Goal: Book appointment/travel/reservation

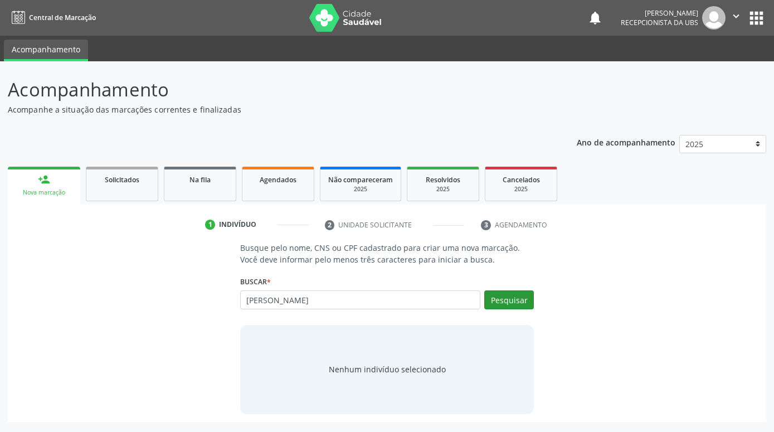
type input "[PERSON_NAME]"
click at [520, 304] on button "Pesquisar" at bounding box center [509, 299] width 50 height 19
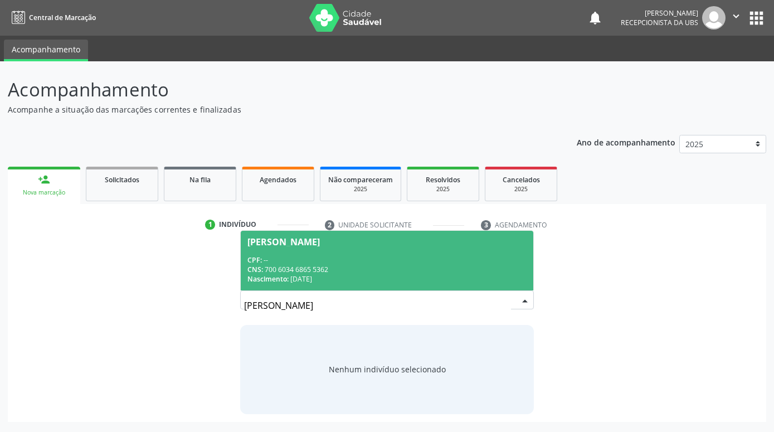
click at [494, 263] on div "CPF: --" at bounding box center [386, 259] width 279 height 9
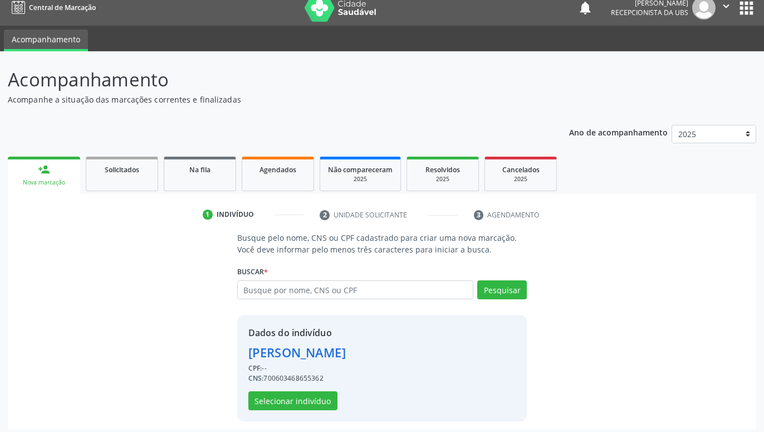
scroll to position [15, 0]
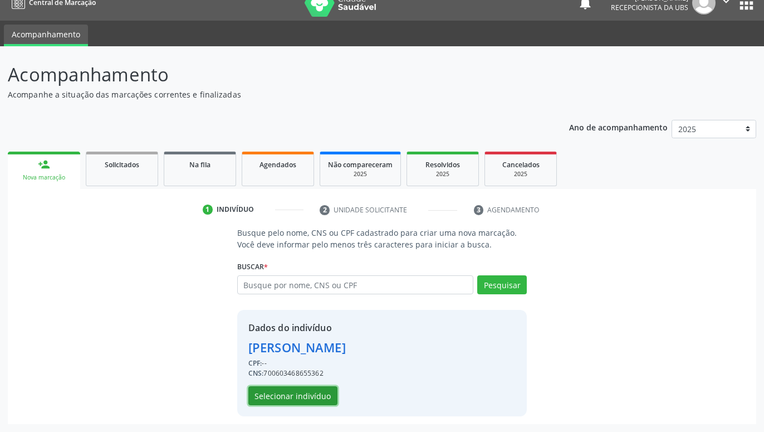
click at [267, 395] on button "Selecionar indivíduo" at bounding box center [292, 395] width 89 height 19
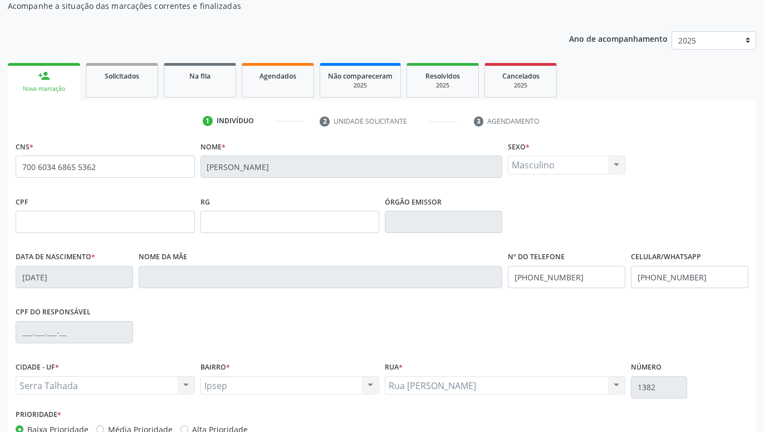
scroll to position [172, 0]
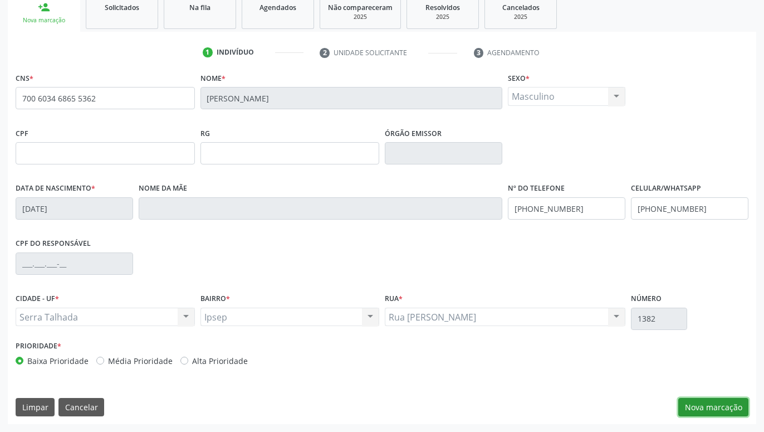
click at [733, 402] on button "Nova marcação" at bounding box center [713, 407] width 70 height 19
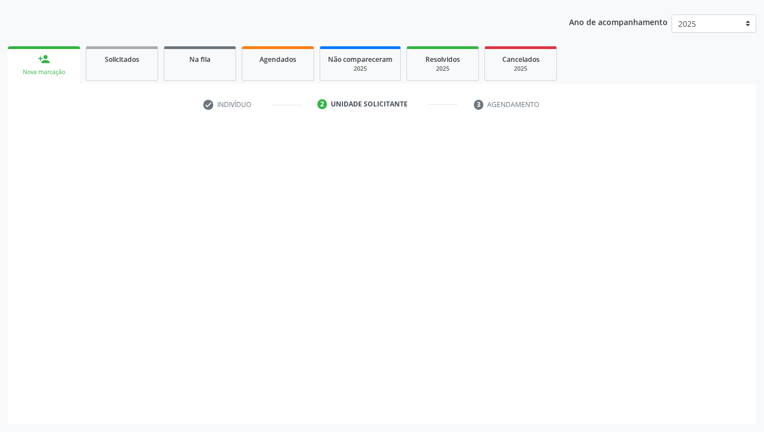
scroll to position [120, 0]
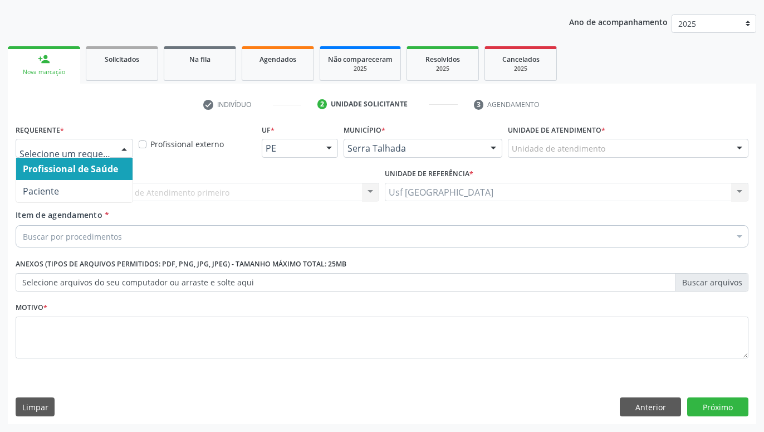
click at [122, 149] on div at bounding box center [124, 148] width 17 height 19
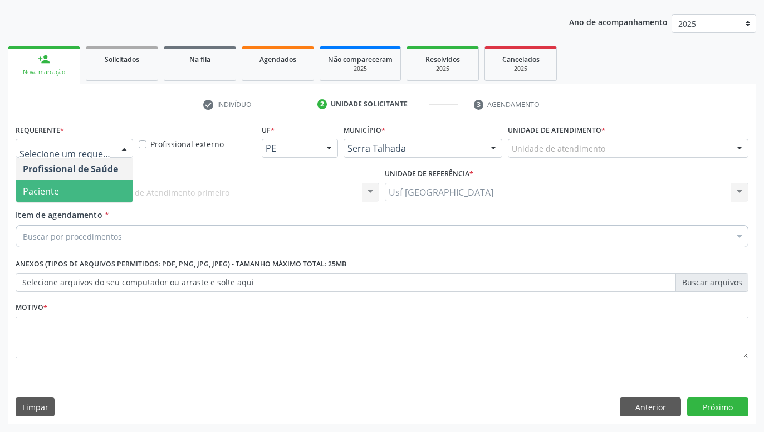
click at [83, 185] on span "Paciente" at bounding box center [74, 191] width 116 height 22
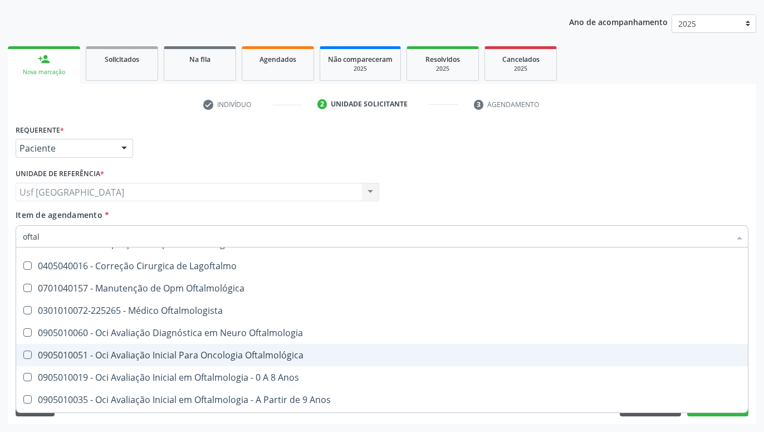
scroll to position [0, 0]
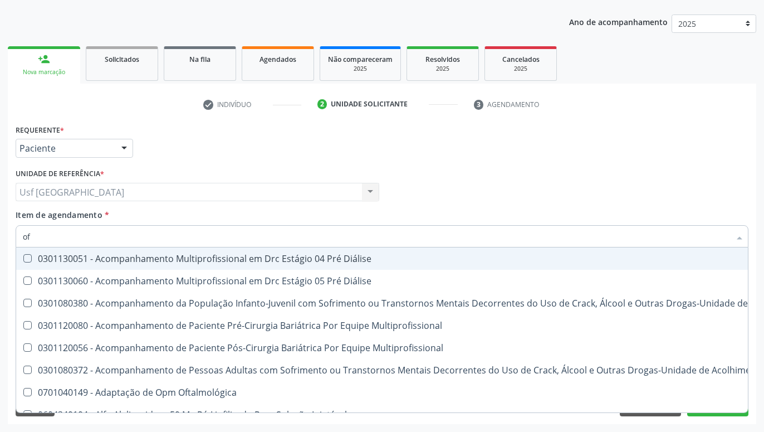
type input "o"
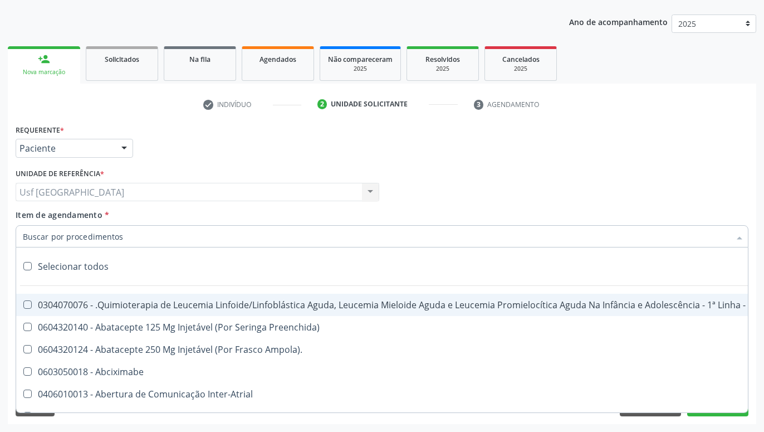
type input "m"
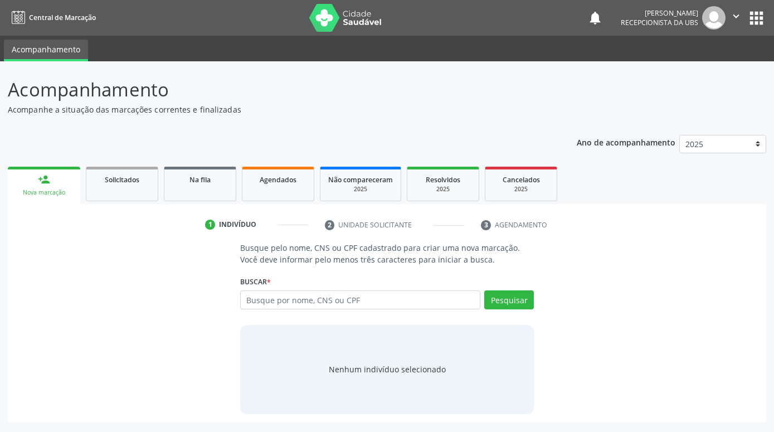
click at [324, 300] on input "text" at bounding box center [360, 299] width 240 height 19
type input "a"
type input "[PERSON_NAME]"
click at [516, 303] on button "Pesquisar" at bounding box center [509, 299] width 50 height 19
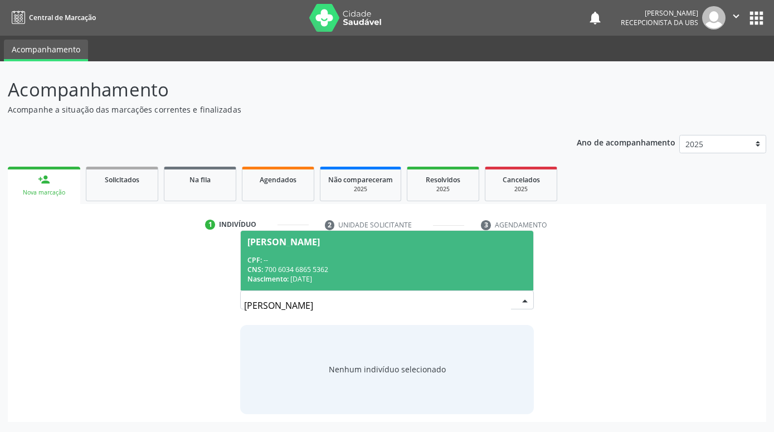
click at [484, 270] on div "CNS: 700 6034 6865 5362" at bounding box center [386, 269] width 279 height 9
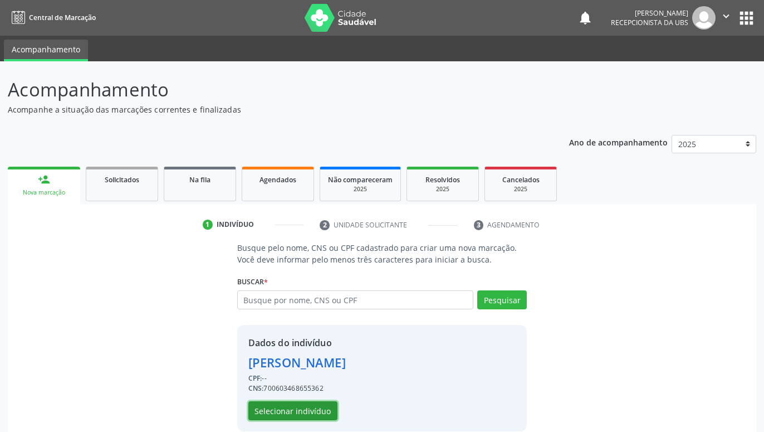
click at [320, 411] on button "Selecionar indivíduo" at bounding box center [292, 410] width 89 height 19
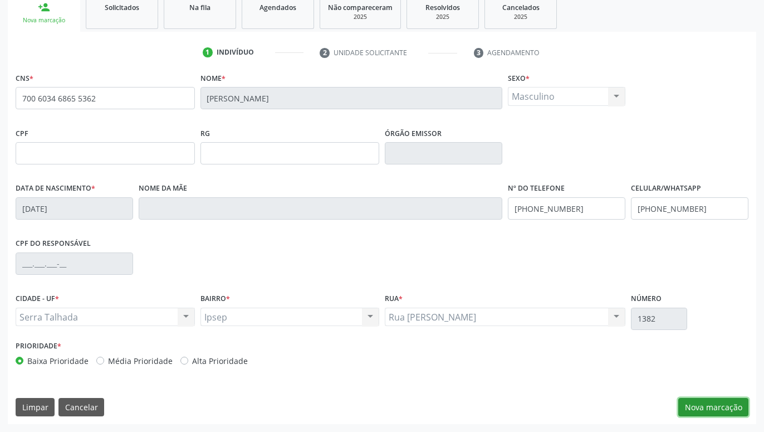
click at [736, 401] on button "Nova marcação" at bounding box center [713, 407] width 70 height 19
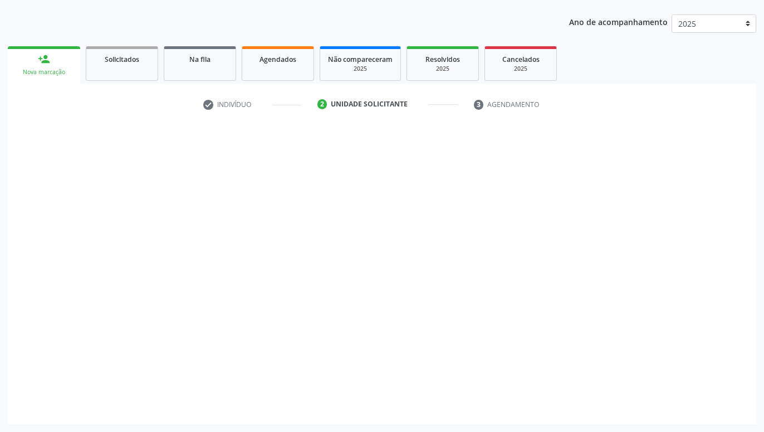
scroll to position [120, 0]
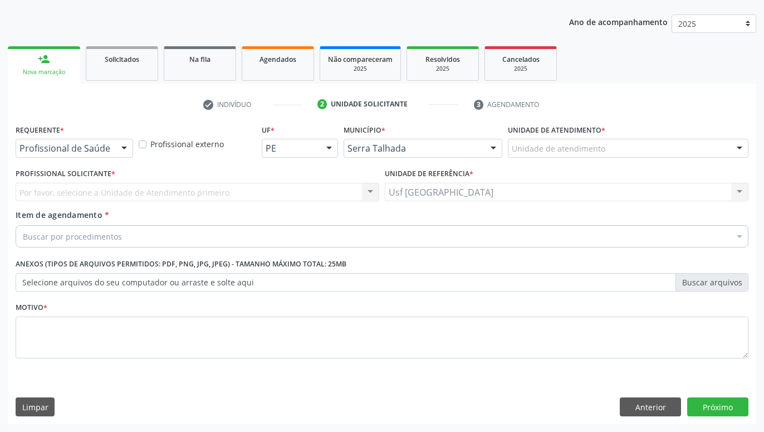
click at [121, 150] on div at bounding box center [124, 148] width 17 height 19
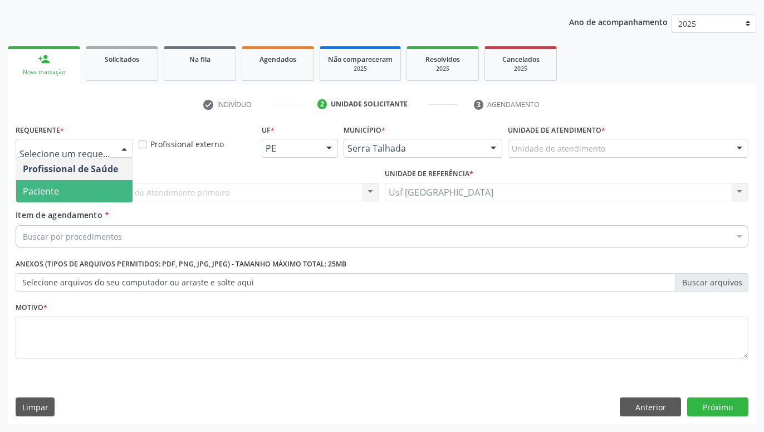
click at [100, 190] on span "Paciente" at bounding box center [74, 191] width 116 height 22
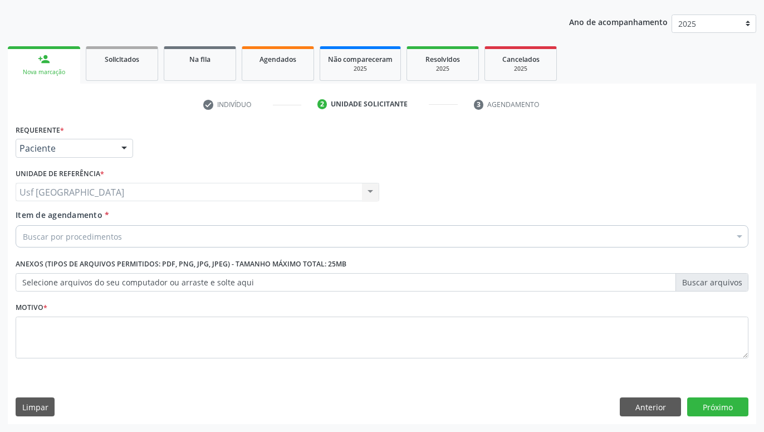
click at [123, 232] on div "Buscar por procedimentos" at bounding box center [382, 236] width 733 height 22
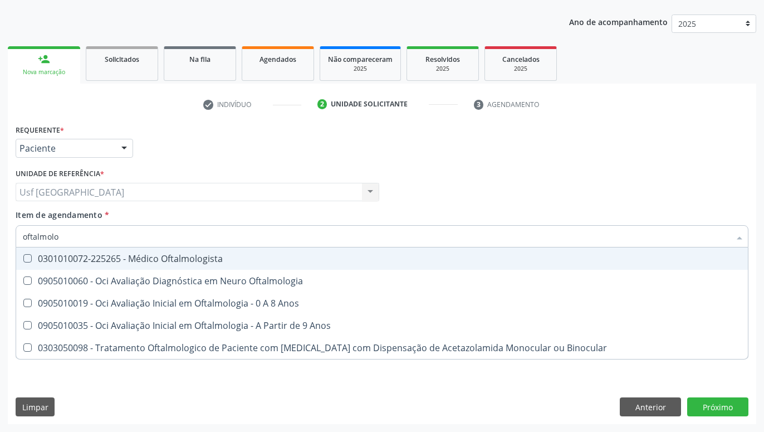
type input "oftalmolog"
click at [111, 257] on div "0301010072-225265 - Médico Oftalmologista" at bounding box center [382, 258] width 718 height 9
checkbox Oftalmologista "true"
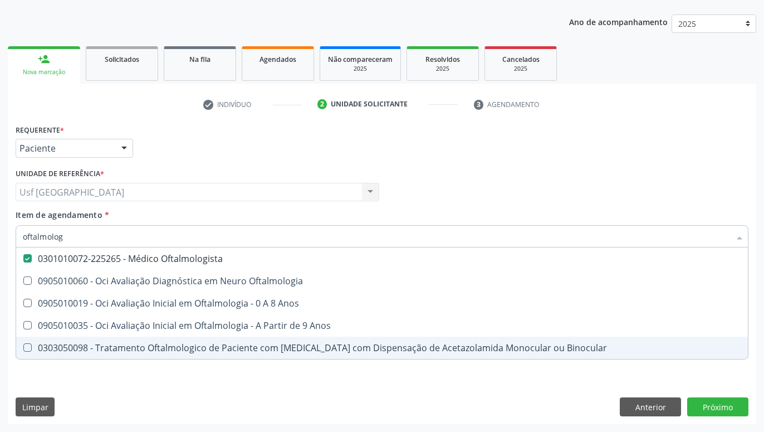
click at [129, 390] on div "Requerente * Paciente Profissional de Saúde Paciente Nenhum resultado encontrad…" at bounding box center [382, 272] width 748 height 302
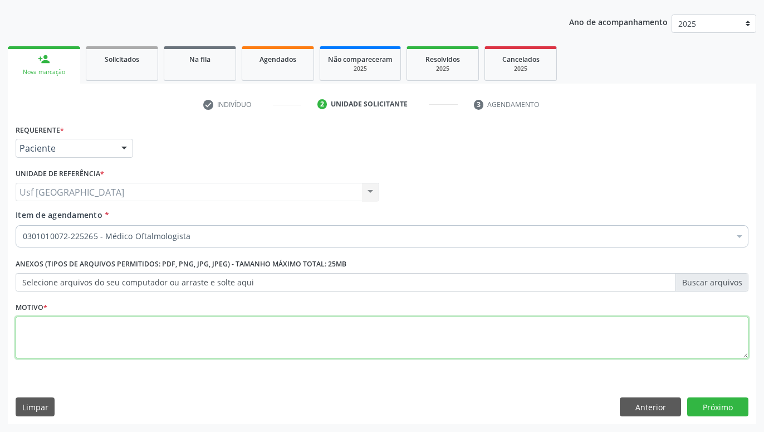
click at [151, 351] on textarea at bounding box center [382, 337] width 733 height 42
type textarea "."
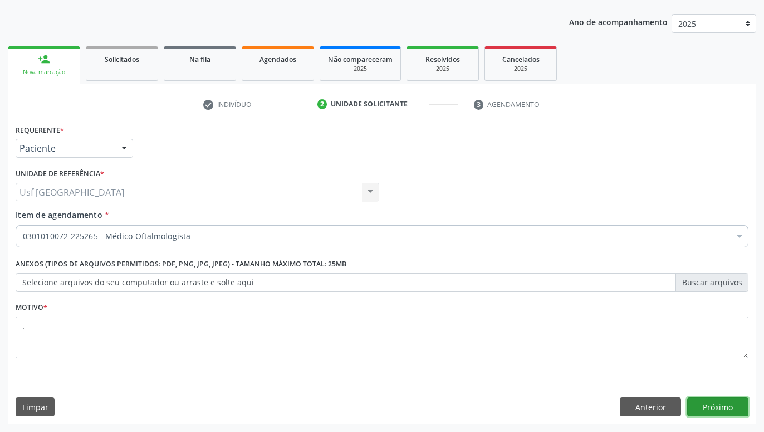
click at [742, 404] on button "Próximo" at bounding box center [717, 406] width 61 height 19
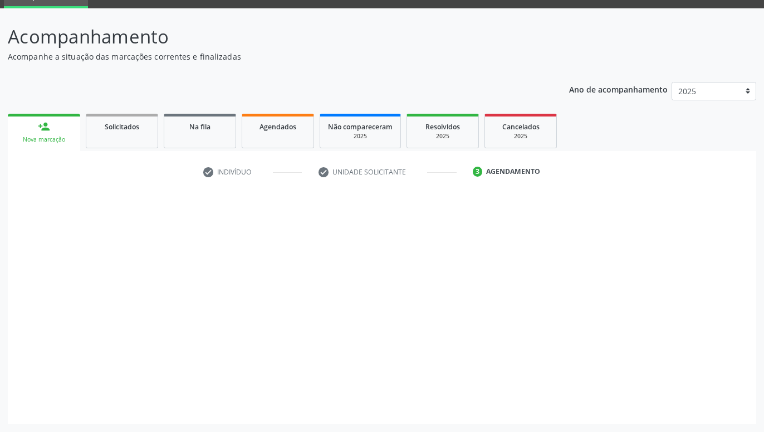
scroll to position [53, 0]
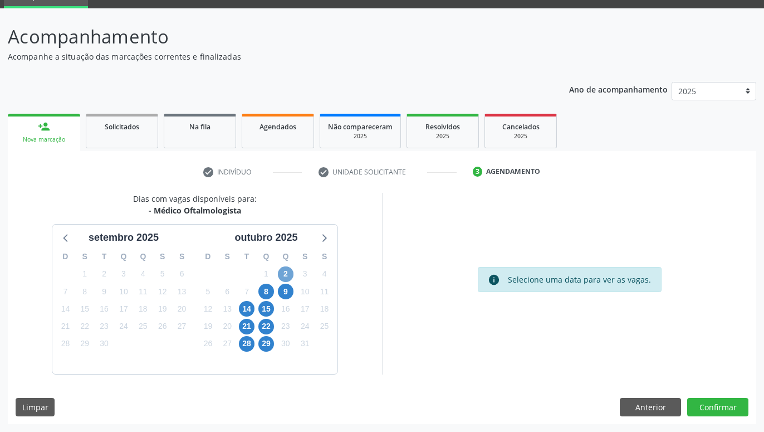
click at [289, 268] on span "2" at bounding box center [286, 274] width 16 height 16
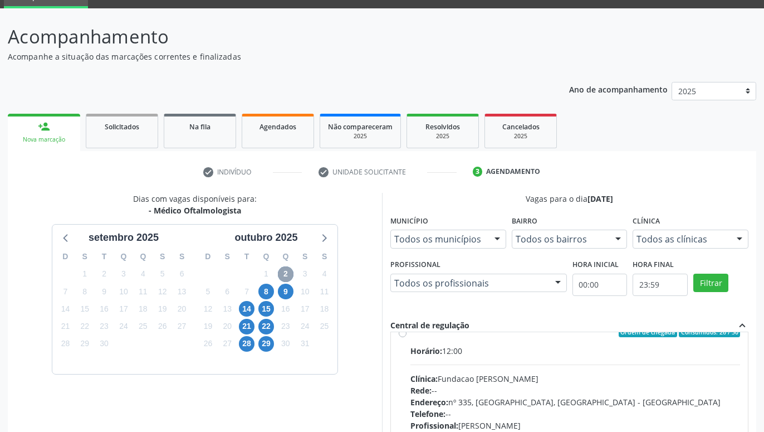
scroll to position [0, 0]
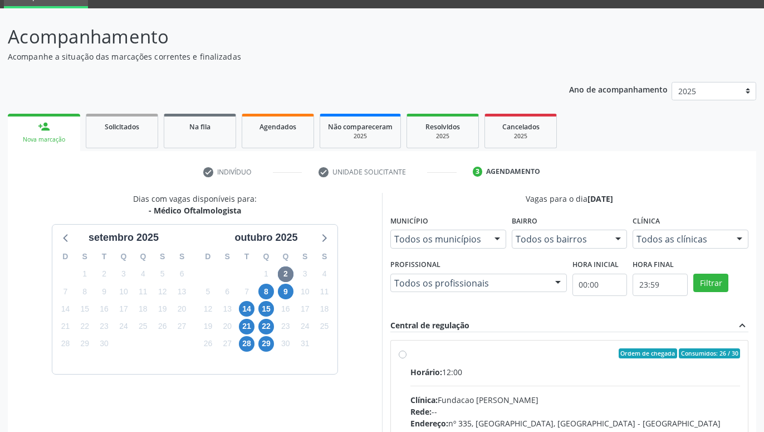
click at [410, 352] on label "Ordem de chegada Consumidos: 26 / 30 Horário: 12:00 Clínica: Fundacao [PERSON_N…" at bounding box center [575, 433] width 330 height 171
click at [400, 352] on input "Ordem de chegada Consumidos: 26 / 30 Horário: 12:00 Clínica: Fundacao [PERSON_N…" at bounding box center [403, 353] width 8 height 10
radio input "true"
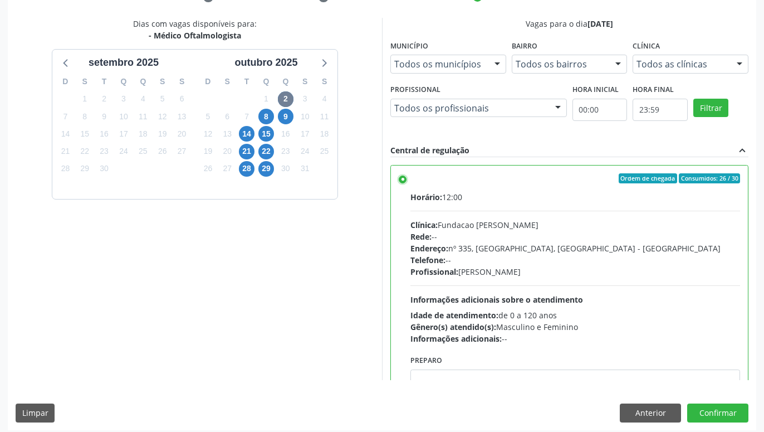
scroll to position [234, 0]
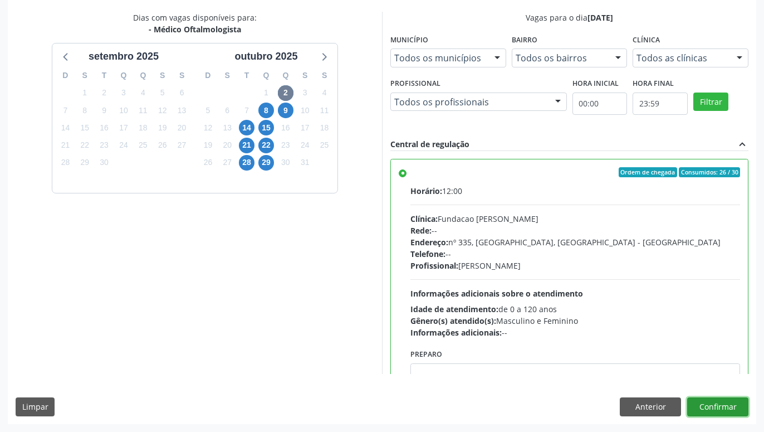
click at [728, 405] on button "Confirmar" at bounding box center [717, 406] width 61 height 19
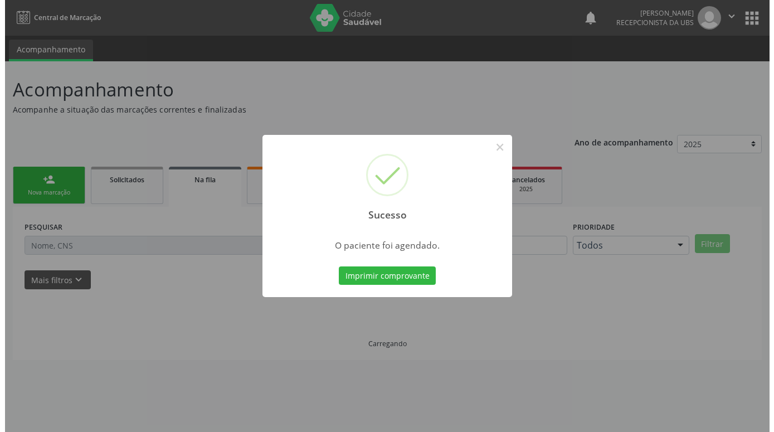
scroll to position [0, 0]
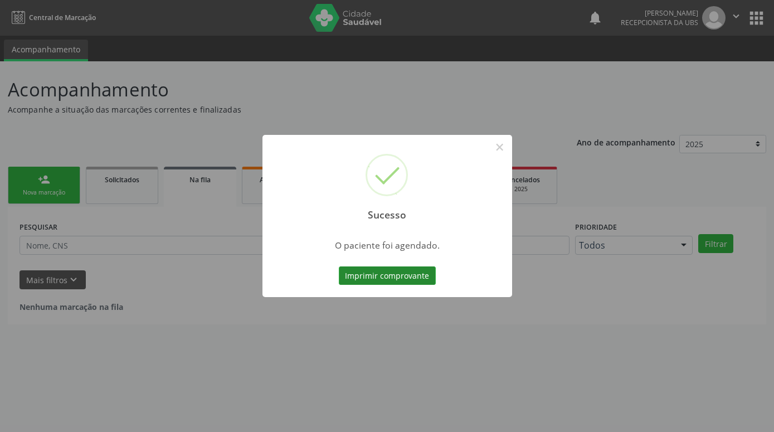
click at [413, 268] on button "Imprimir comprovante" at bounding box center [387, 275] width 97 height 19
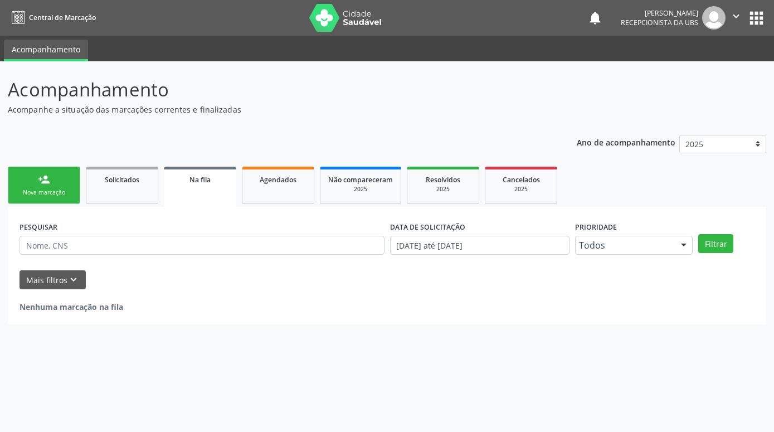
click at [58, 190] on div "Nova marcação" at bounding box center [44, 192] width 56 height 8
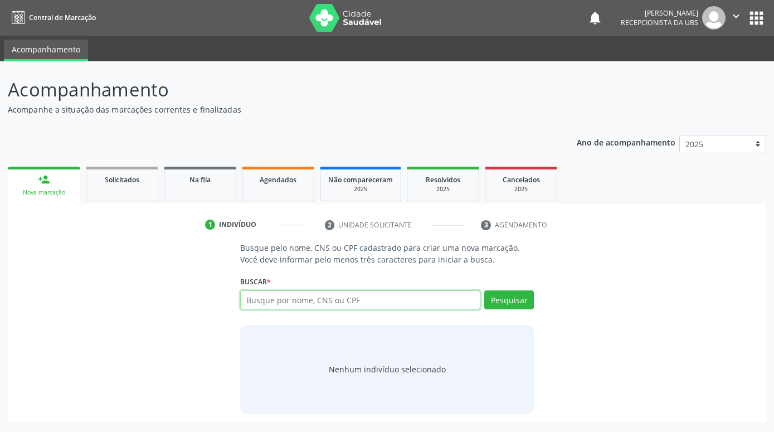
click at [305, 301] on input "text" at bounding box center [360, 299] width 240 height 19
type input "[PERSON_NAME]"
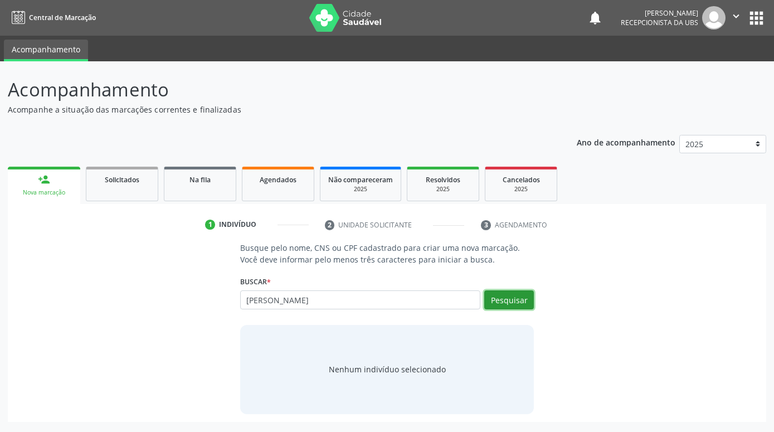
click at [525, 300] on button "Pesquisar" at bounding box center [509, 299] width 50 height 19
type input "[PERSON_NAME]"
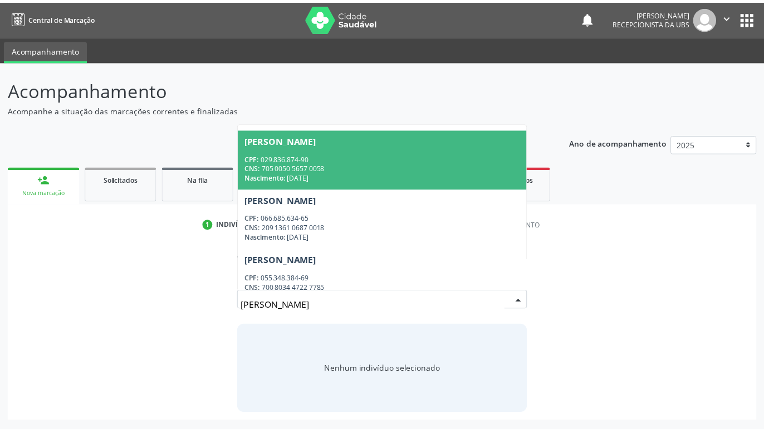
scroll to position [368, 0]
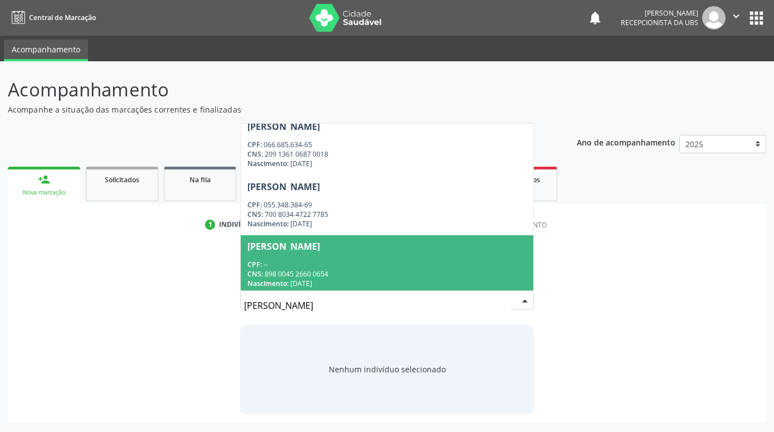
click at [375, 256] on span "[PERSON_NAME] CPF: -- CNS: 898 0045 2660 0654 Nascimento: [DATE]" at bounding box center [387, 265] width 292 height 60
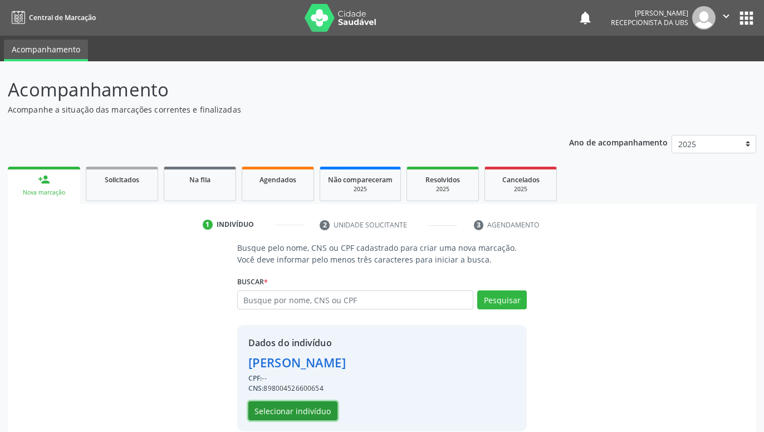
click at [325, 412] on button "Selecionar indivíduo" at bounding box center [292, 410] width 89 height 19
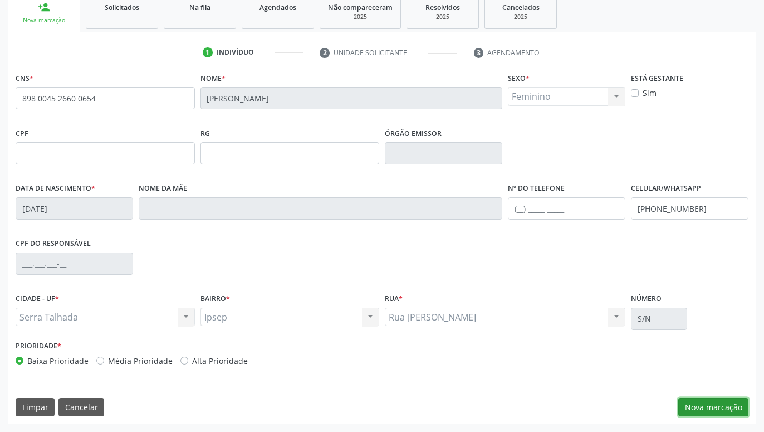
click at [696, 413] on button "Nova marcação" at bounding box center [713, 407] width 70 height 19
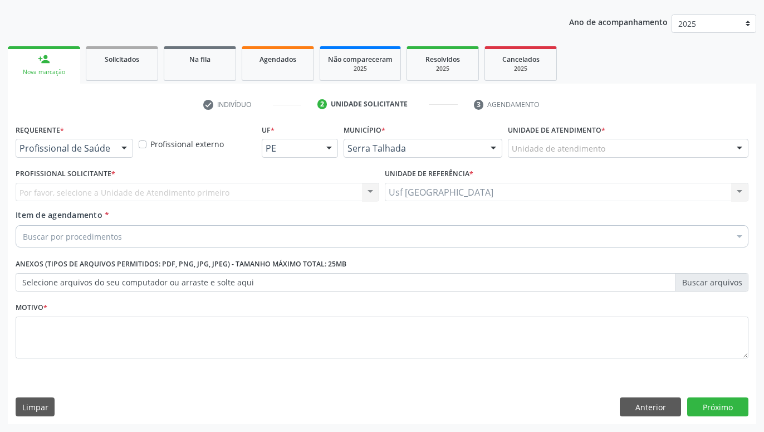
scroll to position [120, 0]
click at [117, 150] on div at bounding box center [124, 148] width 17 height 19
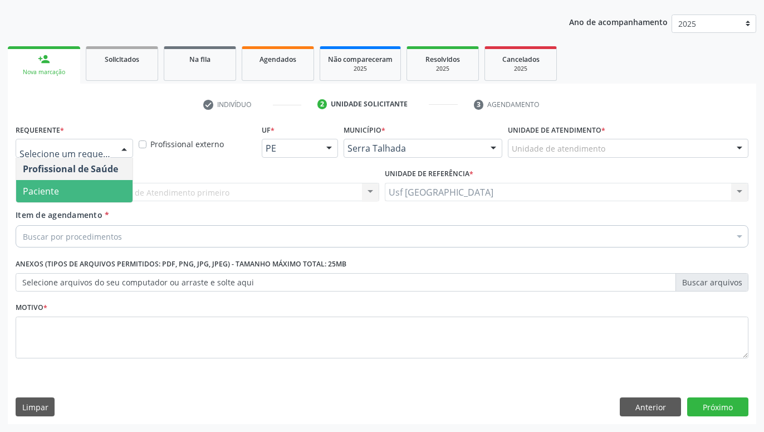
click at [85, 184] on span "Paciente" at bounding box center [74, 191] width 116 height 22
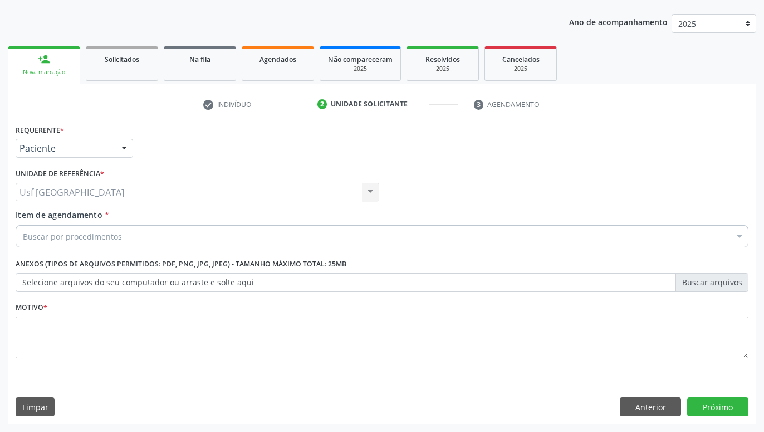
click at [121, 236] on div "Buscar por procedimentos" at bounding box center [382, 236] width 733 height 22
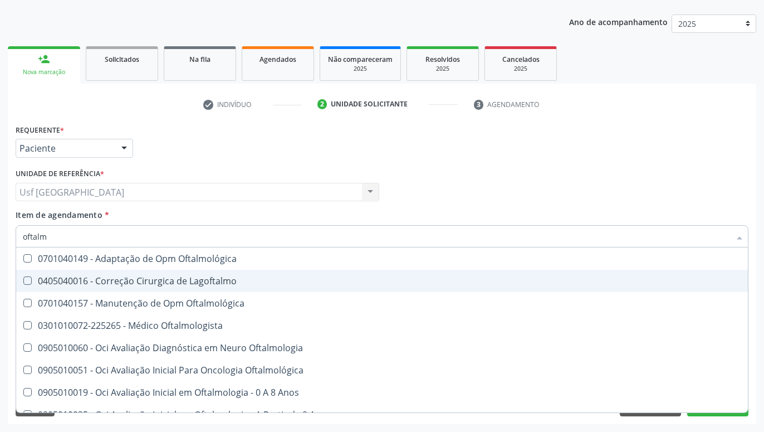
type input "oftalmo"
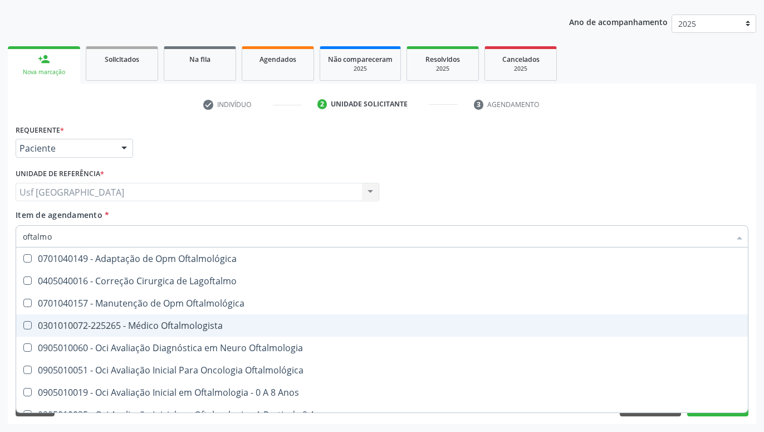
click at [153, 329] on div "0301010072-225265 - Médico Oftalmologista" at bounding box center [382, 325] width 718 height 9
checkbox Oftalmologista "true"
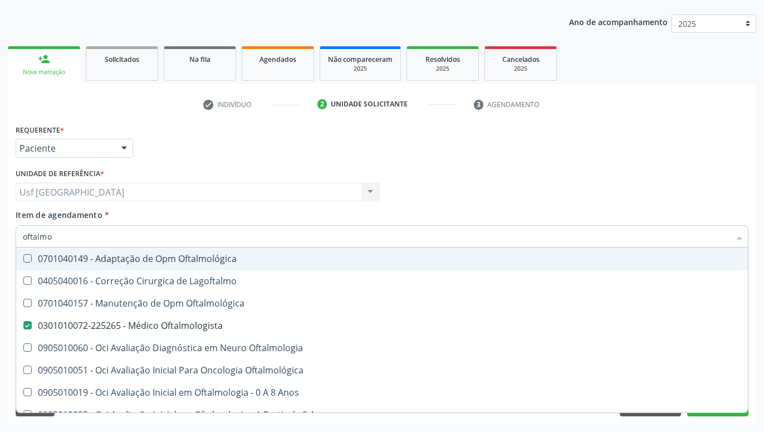
click at [456, 178] on div "Profissional Solicitante Por favor, selecione a Unidade de Atendimento primeiro…" at bounding box center [382, 186] width 738 height 43
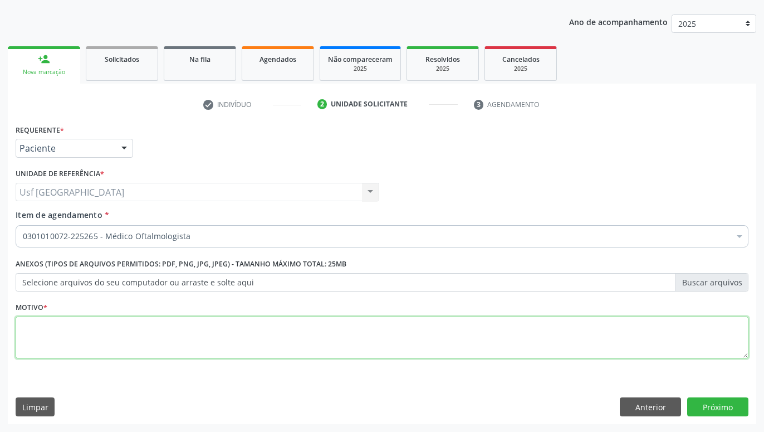
click at [354, 340] on textarea at bounding box center [382, 337] width 733 height 42
type textarea "."
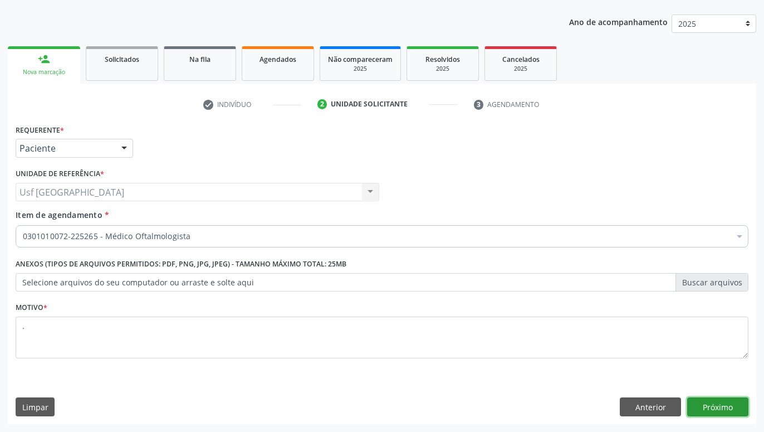
click at [704, 403] on button "Próximo" at bounding box center [717, 406] width 61 height 19
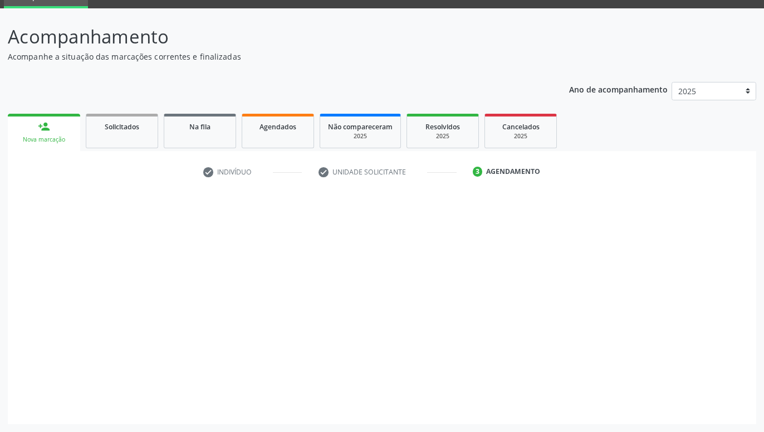
scroll to position [53, 0]
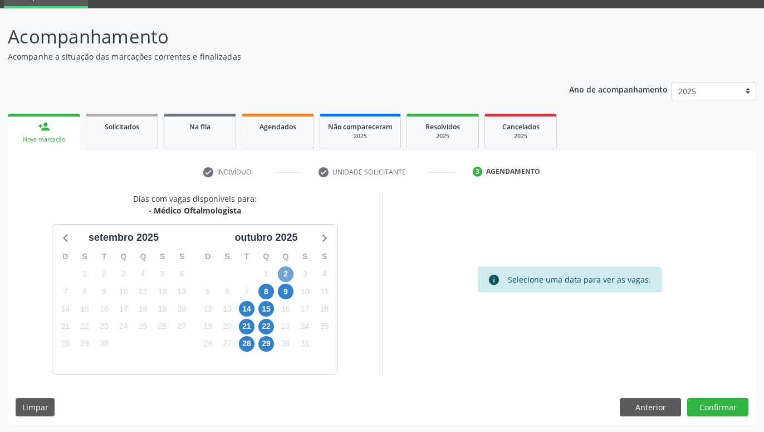
click at [288, 272] on span "2" at bounding box center [286, 274] width 16 height 16
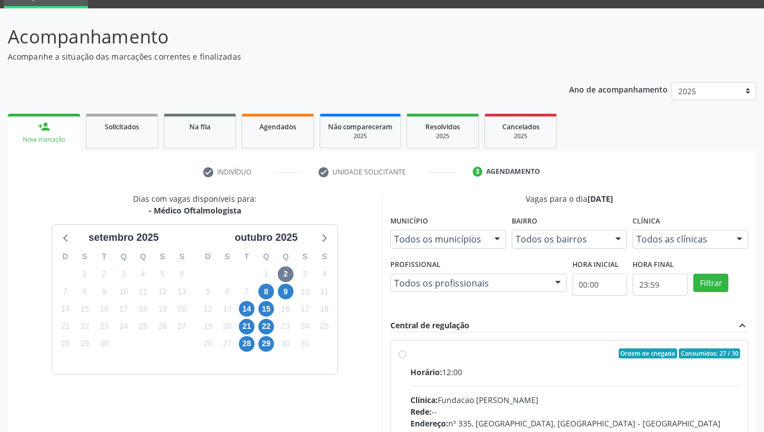
click at [410, 352] on label "Ordem de chegada Consumidos: 27 / 30 Horário: 12:00 Clínica: Fundacao [PERSON_N…" at bounding box center [575, 433] width 330 height 171
click at [405, 352] on input "Ordem de chegada Consumidos: 27 / 30 Horário: 12:00 Clínica: Fundacao [PERSON_N…" at bounding box center [403, 353] width 8 height 10
radio input "true"
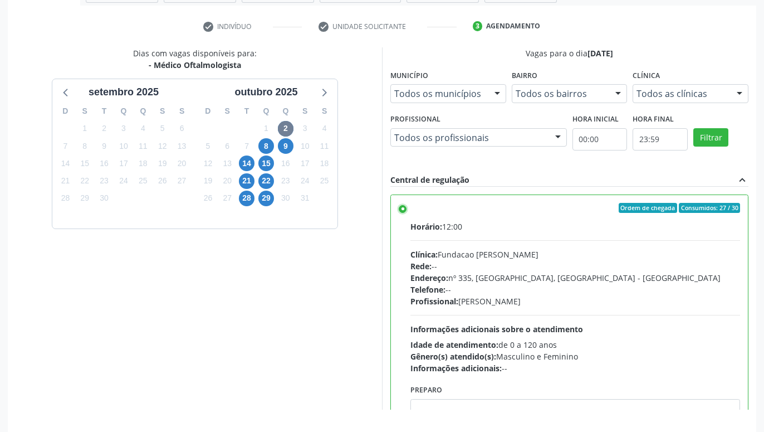
scroll to position [234, 0]
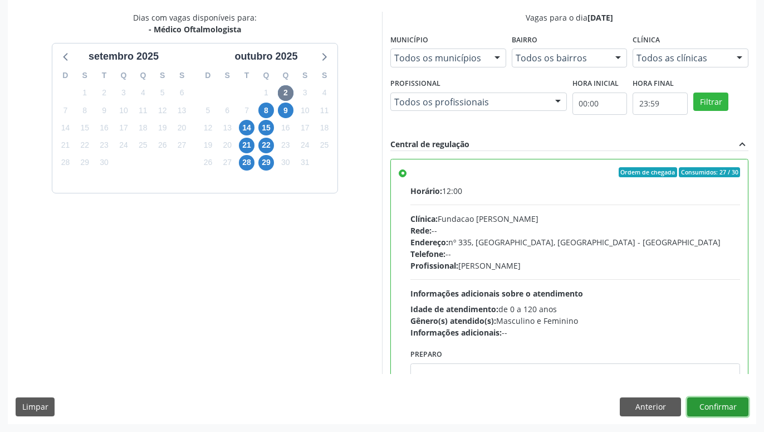
click at [727, 409] on button "Confirmar" at bounding box center [717, 406] width 61 height 19
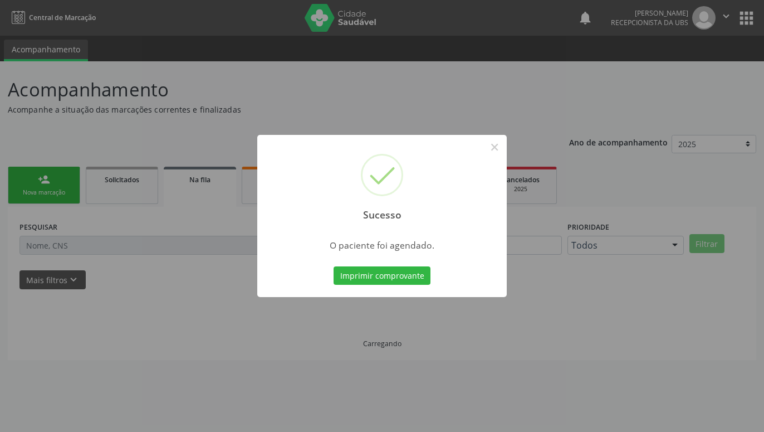
scroll to position [0, 0]
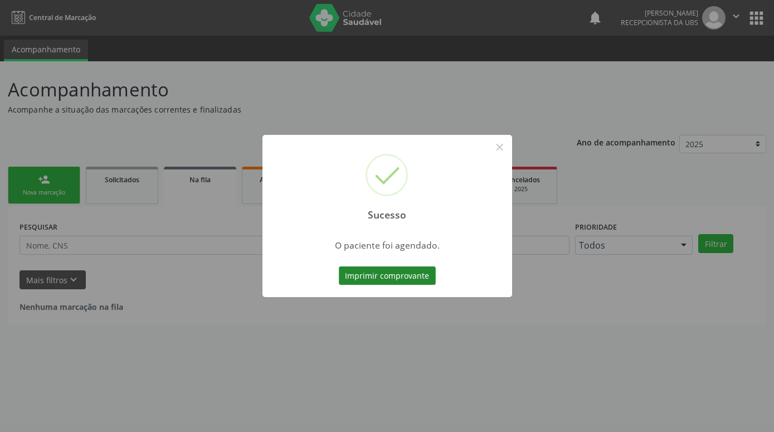
click at [383, 273] on button "Imprimir comprovante" at bounding box center [387, 275] width 97 height 19
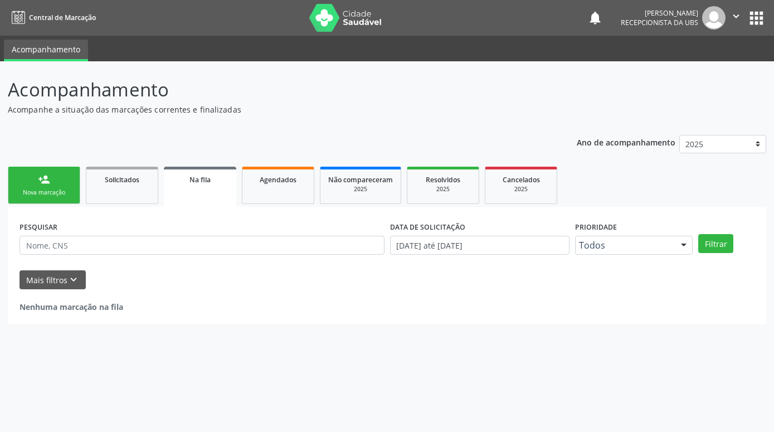
click at [52, 194] on div "Nova marcação" at bounding box center [44, 192] width 56 height 8
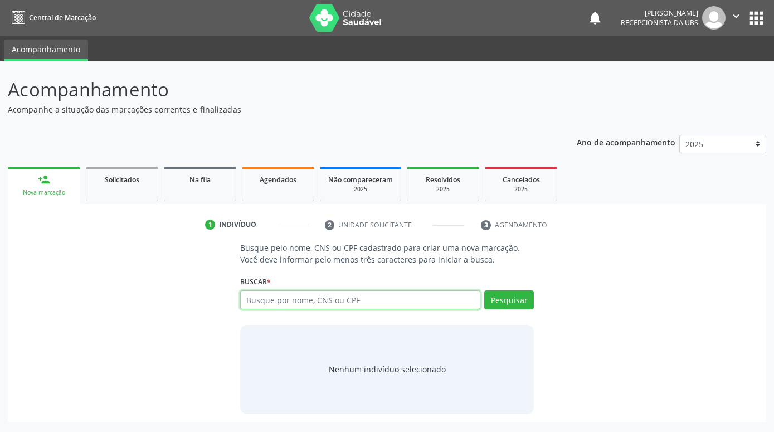
click at [319, 299] on input "text" at bounding box center [360, 299] width 240 height 19
type input "[PERSON_NAME] do"
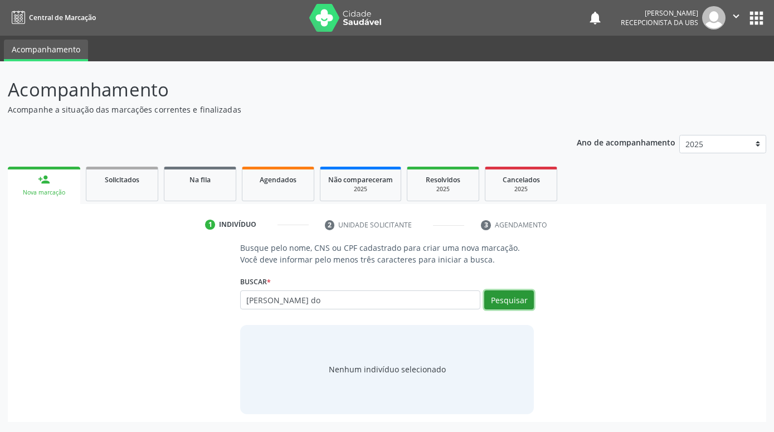
click at [524, 296] on button "Pesquisar" at bounding box center [509, 299] width 50 height 19
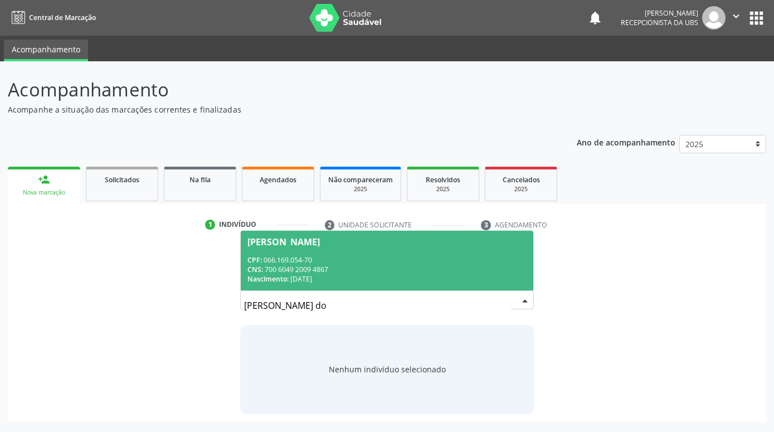
click at [501, 255] on div "CPF: 066.169.054-70" at bounding box center [386, 259] width 279 height 9
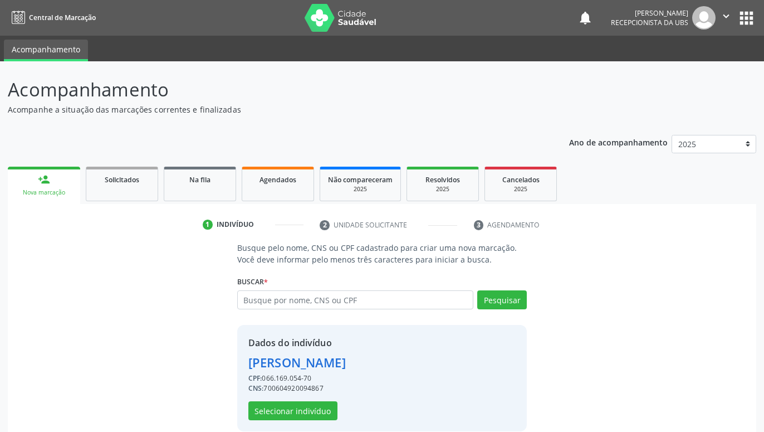
scroll to position [15, 0]
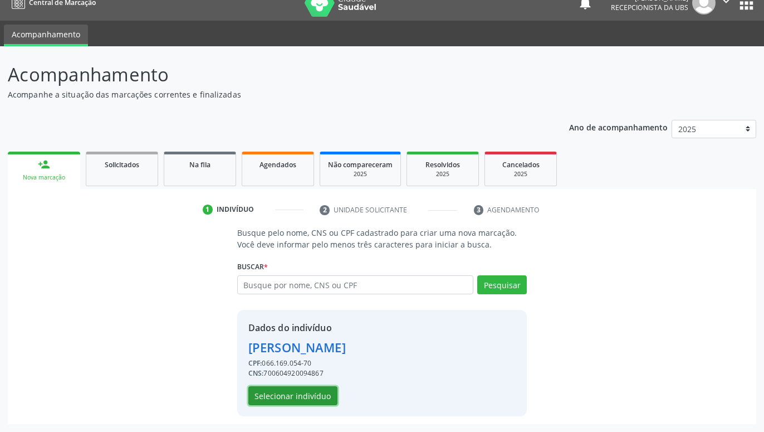
click at [312, 399] on button "Selecionar indivíduo" at bounding box center [292, 395] width 89 height 19
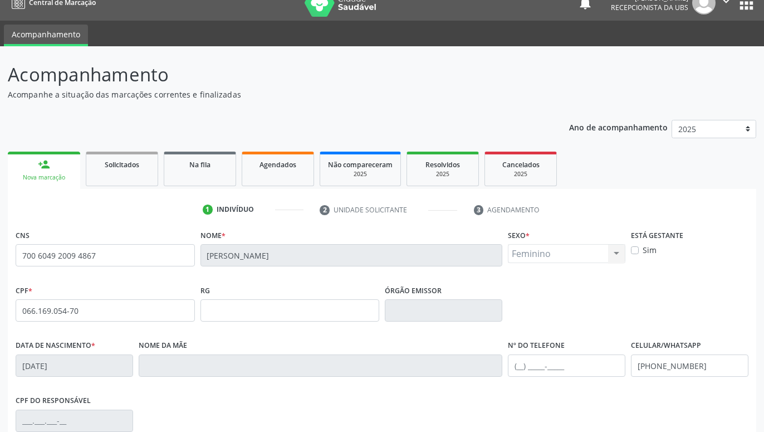
scroll to position [172, 0]
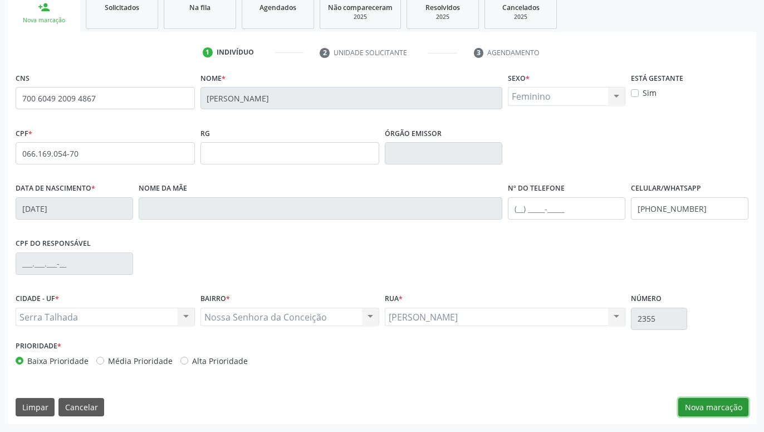
click at [723, 402] on button "Nova marcação" at bounding box center [713, 407] width 70 height 19
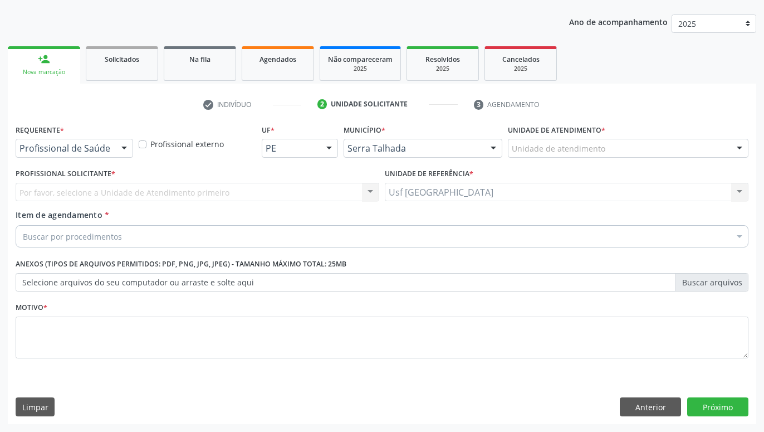
scroll to position [120, 0]
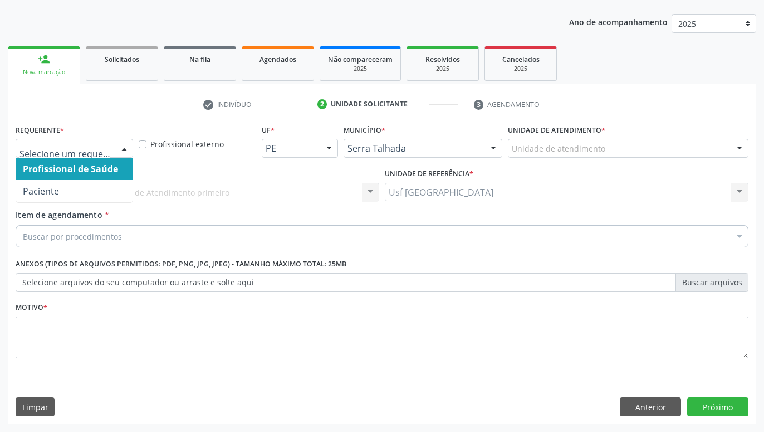
click at [128, 151] on div at bounding box center [124, 148] width 17 height 19
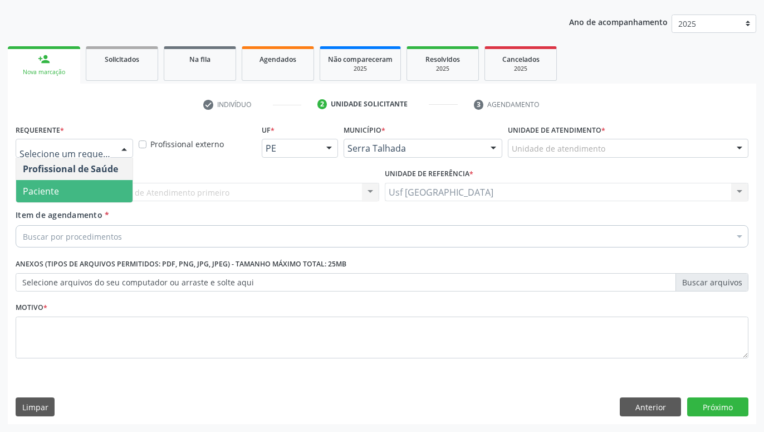
click at [76, 189] on span "Paciente" at bounding box center [74, 191] width 116 height 22
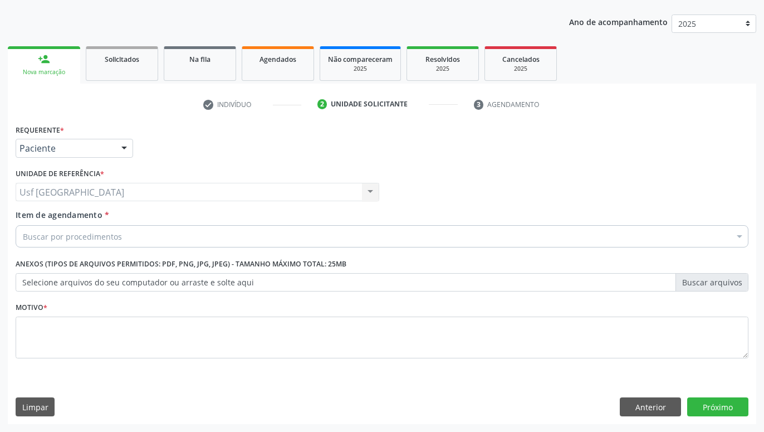
click at [138, 238] on div "Buscar por procedimentos" at bounding box center [382, 236] width 733 height 22
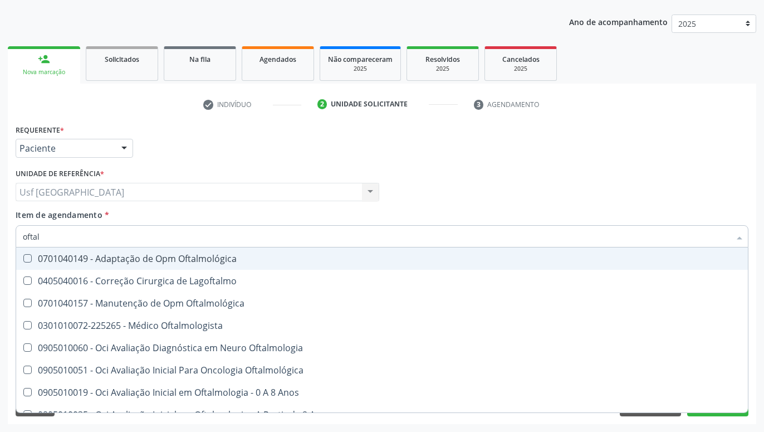
type input "oftalm"
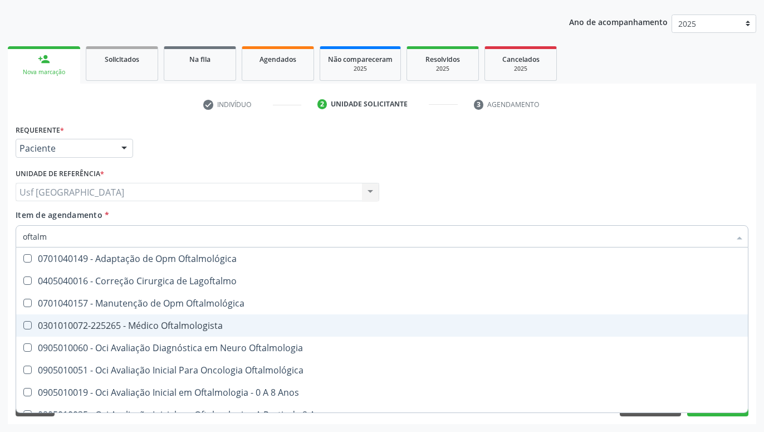
click at [199, 325] on div "0301010072-225265 - Médico Oftalmologista" at bounding box center [382, 325] width 718 height 9
checkbox Oftalmologista "true"
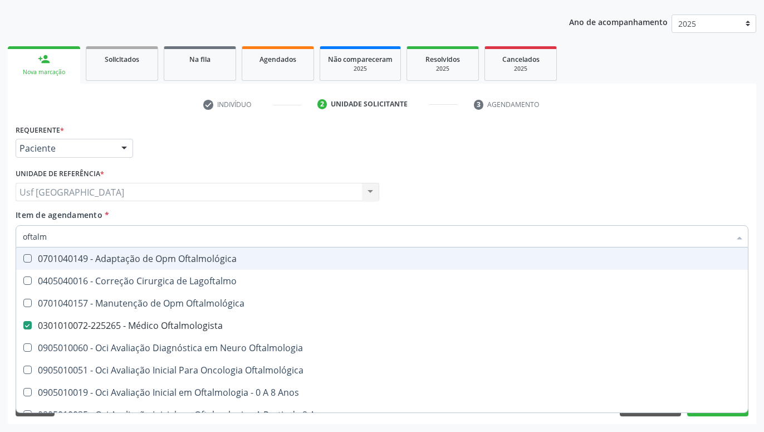
click at [535, 182] on div "Profissional Solicitante Por favor, selecione a Unidade de Atendimento primeiro…" at bounding box center [382, 186] width 738 height 43
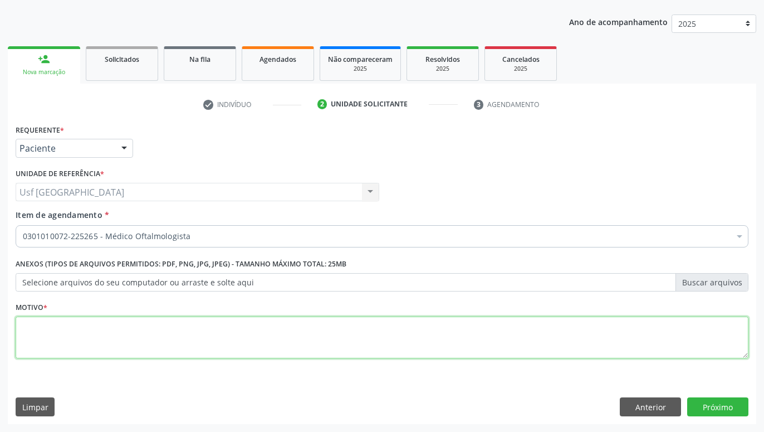
click at [437, 343] on textarea at bounding box center [382, 337] width 733 height 42
type textarea "."
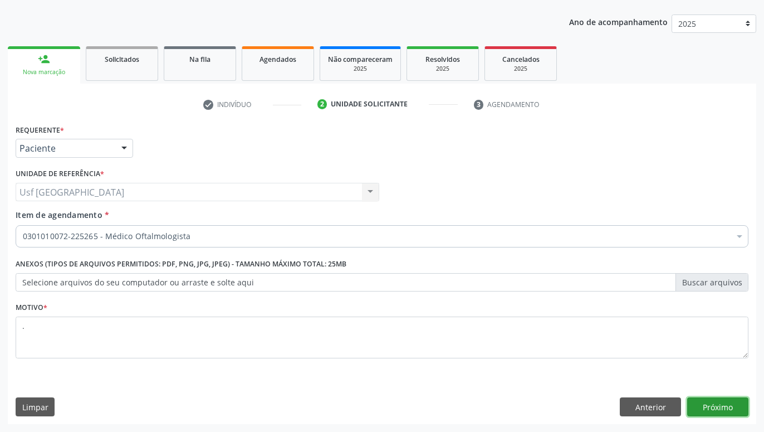
click at [713, 403] on button "Próximo" at bounding box center [717, 406] width 61 height 19
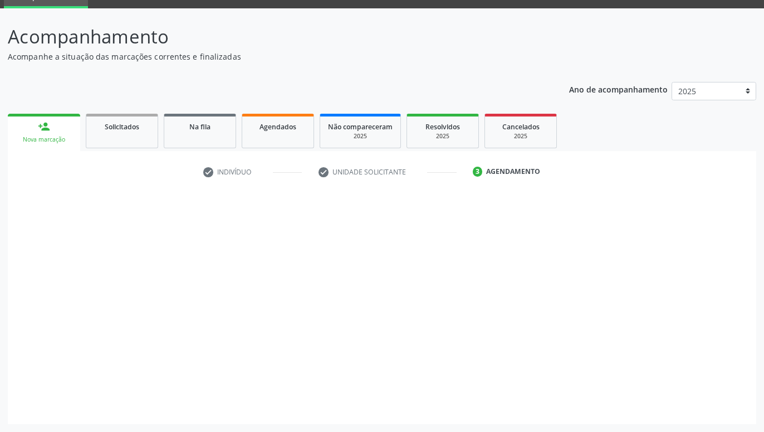
scroll to position [53, 0]
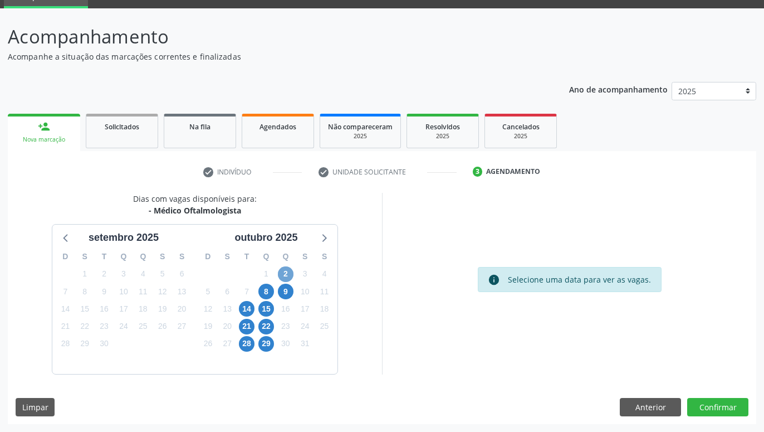
click at [283, 268] on span "2" at bounding box center [286, 274] width 16 height 16
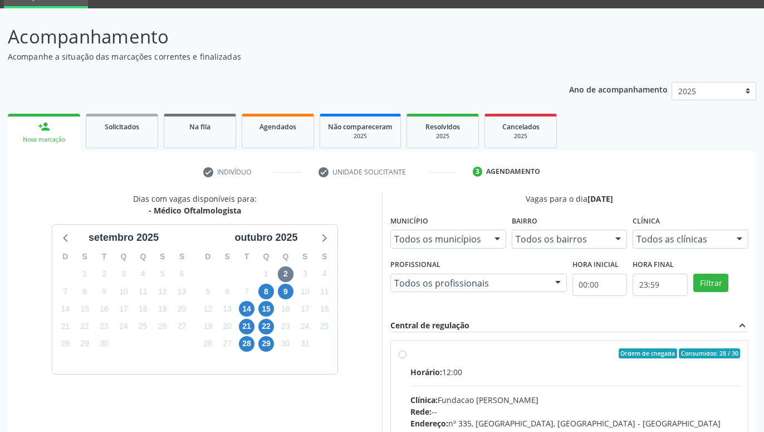
click at [410, 354] on label "Ordem de chegada Consumidos: 28 / 30 Horário: 12:00 Clínica: Fundacao [PERSON_N…" at bounding box center [575, 433] width 330 height 171
click at [404, 354] on input "Ordem de chegada Consumidos: 28 / 30 Horário: 12:00 Clínica: Fundacao [PERSON_N…" at bounding box center [403, 353] width 8 height 10
radio input "true"
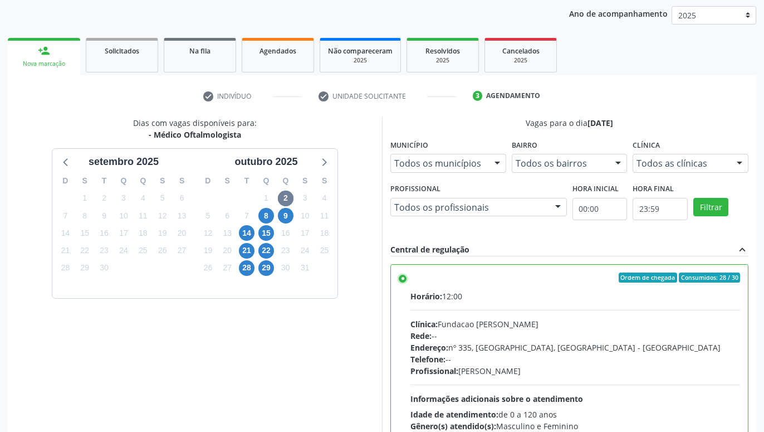
scroll to position [234, 0]
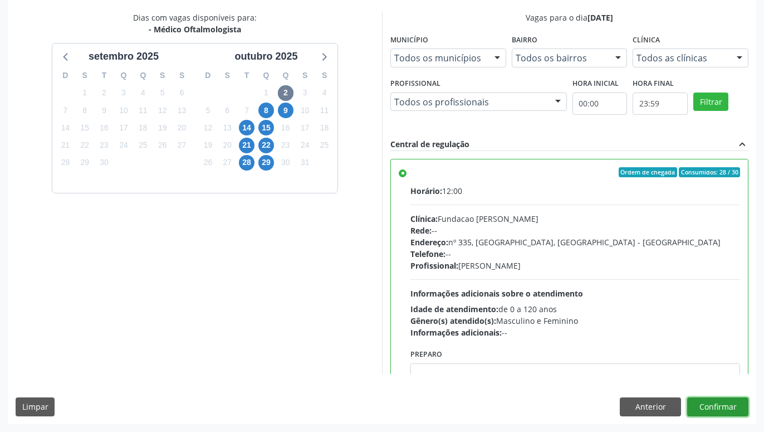
click at [736, 403] on button "Confirmar" at bounding box center [717, 406] width 61 height 19
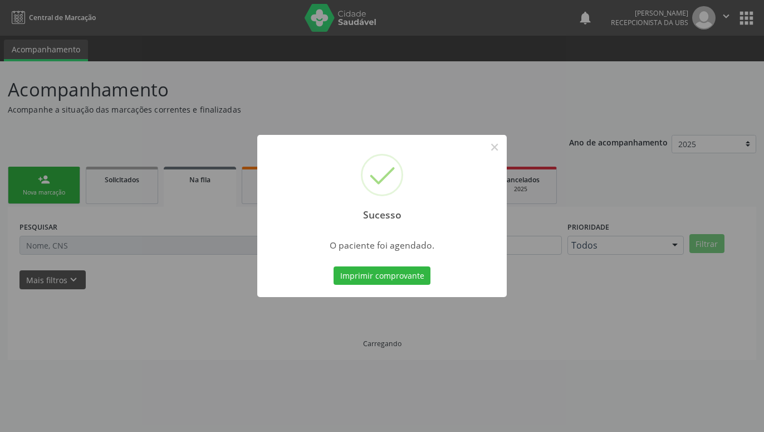
scroll to position [0, 0]
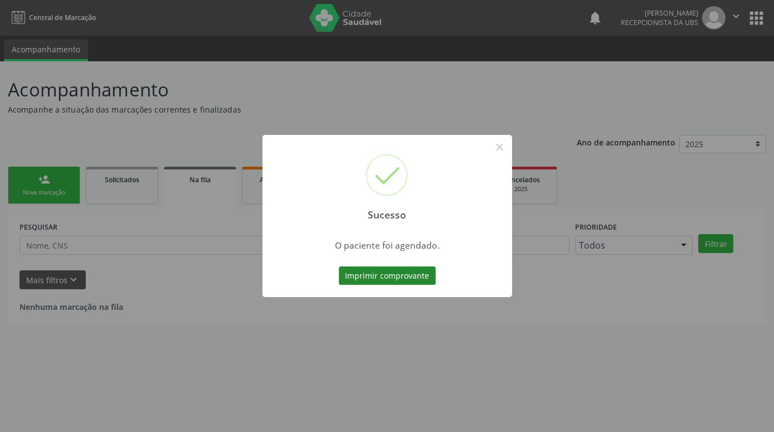
click at [404, 271] on button "Imprimir comprovante" at bounding box center [387, 275] width 97 height 19
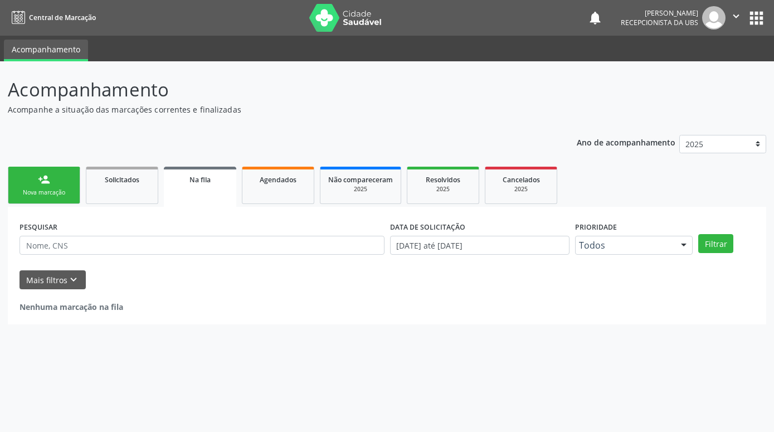
click at [63, 180] on link "person_add Nova marcação" at bounding box center [44, 185] width 72 height 37
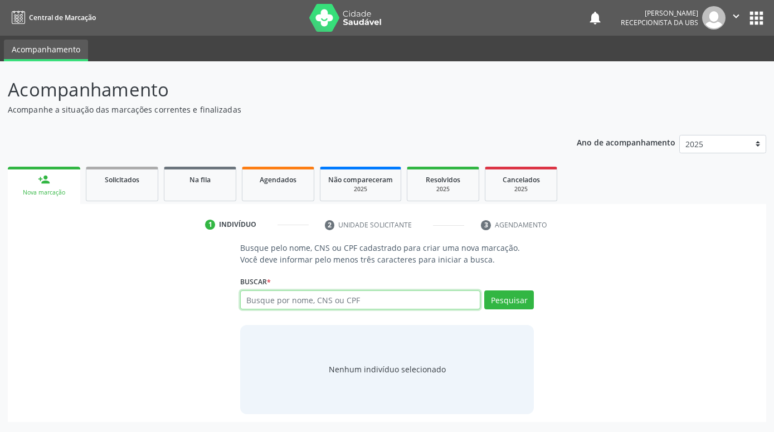
click at [302, 300] on input "text" at bounding box center [360, 299] width 240 height 19
type input "1610682425900181"
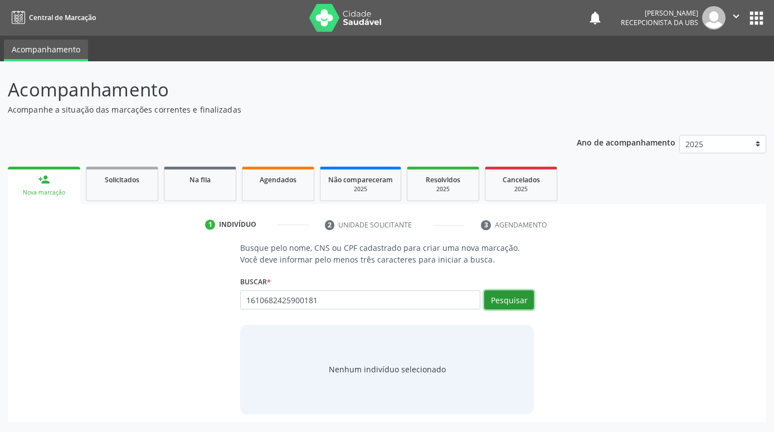
click at [518, 291] on button "Pesquisar" at bounding box center [509, 299] width 50 height 19
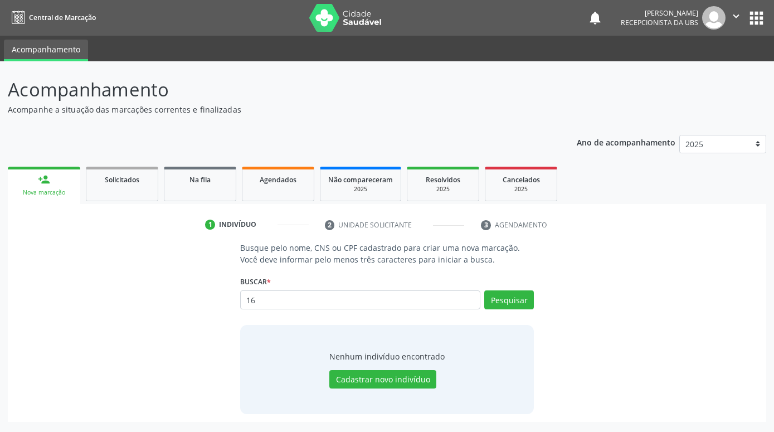
type input "1"
type input "[PERSON_NAME]"
click at [536, 295] on div "Busque pelo nome, CNS ou CPF cadastrado para criar uma nova marcação. Você deve…" at bounding box center [386, 328] width 309 height 172
click at [532, 296] on button "Pesquisar" at bounding box center [509, 299] width 50 height 19
type input "[PERSON_NAME]"
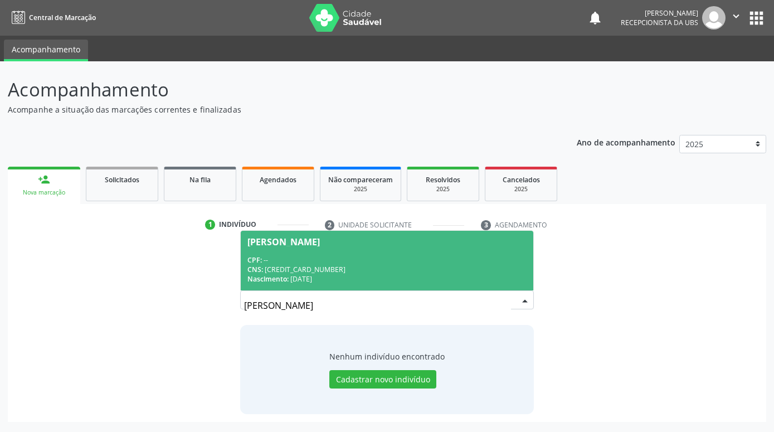
click at [347, 263] on div "CPF: --" at bounding box center [386, 259] width 279 height 9
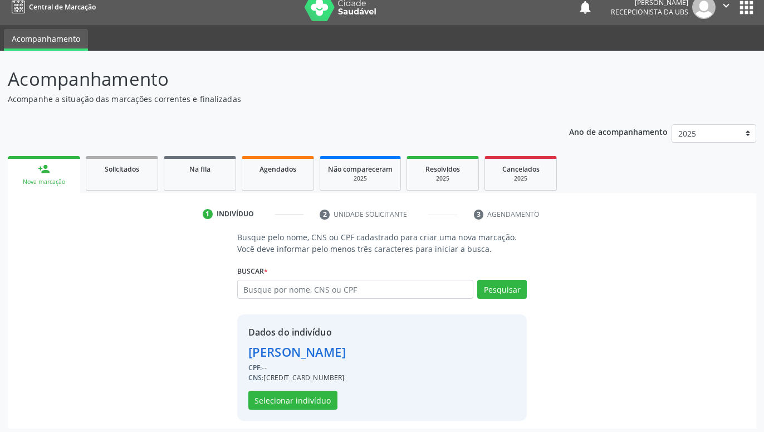
scroll to position [15, 0]
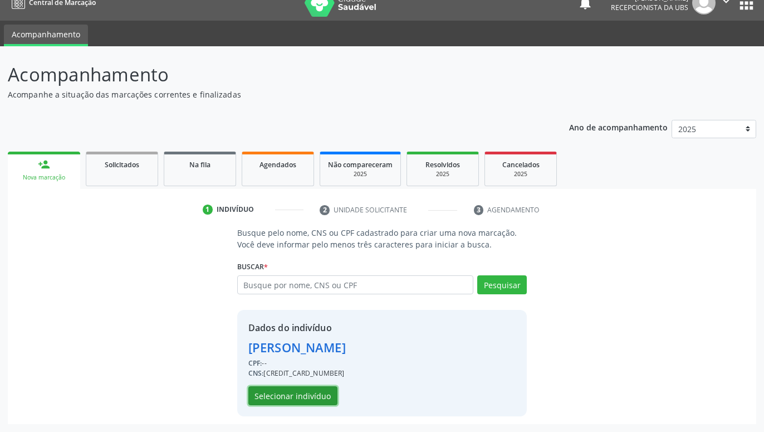
click at [327, 397] on button "Selecionar indivíduo" at bounding box center [292, 395] width 89 height 19
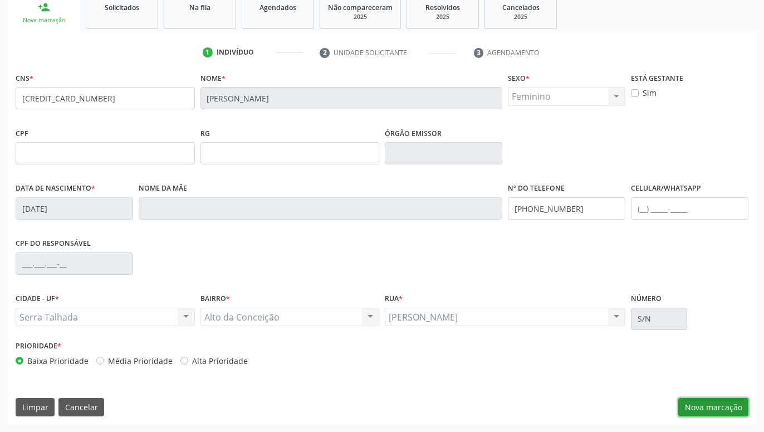
click at [706, 400] on button "Nova marcação" at bounding box center [713, 407] width 70 height 19
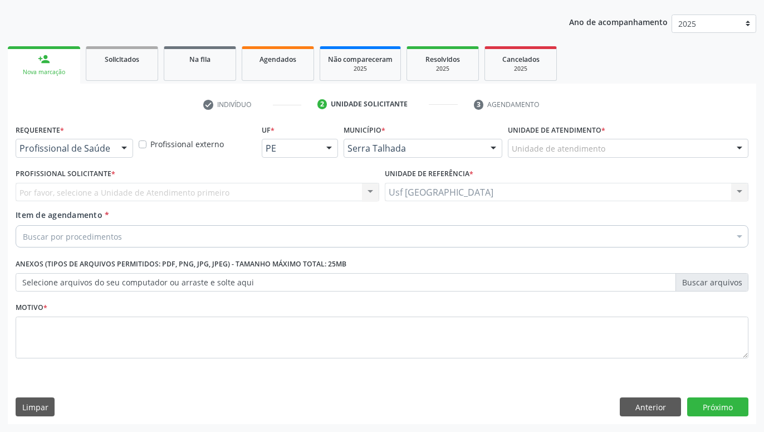
scroll to position [120, 0]
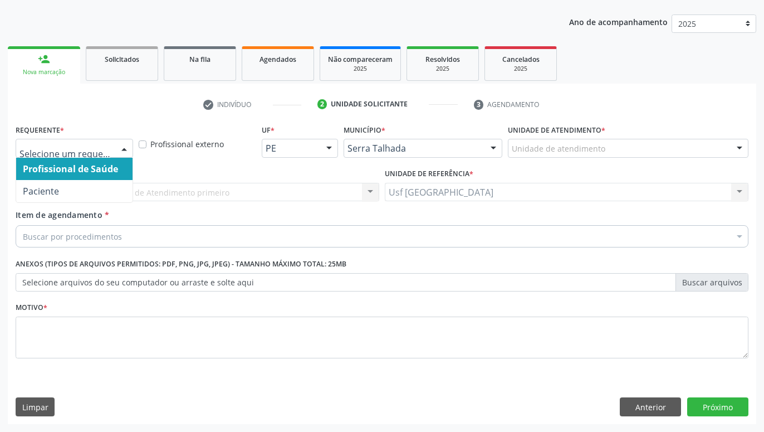
click at [129, 150] on div at bounding box center [124, 148] width 17 height 19
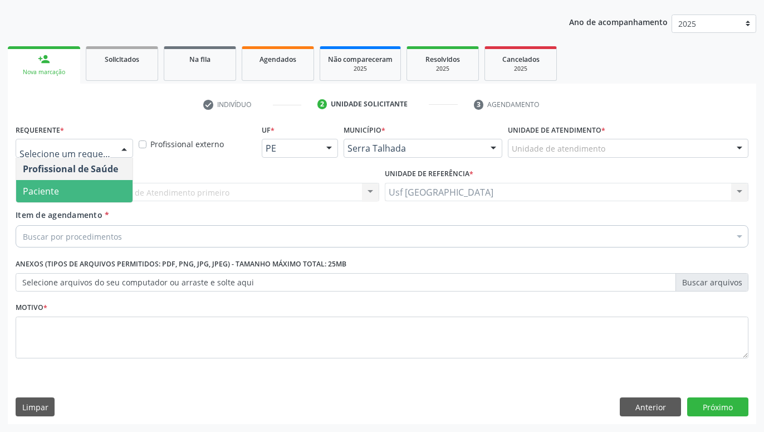
click at [98, 192] on span "Paciente" at bounding box center [74, 191] width 116 height 22
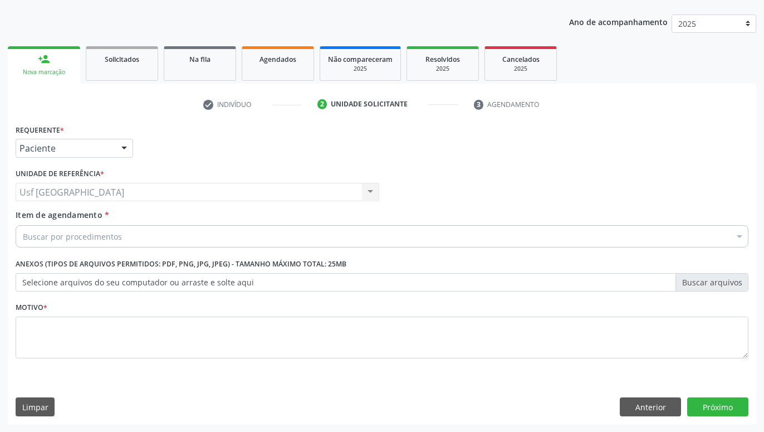
click at [125, 236] on div "Buscar por procedimentos" at bounding box center [382, 236] width 733 height 22
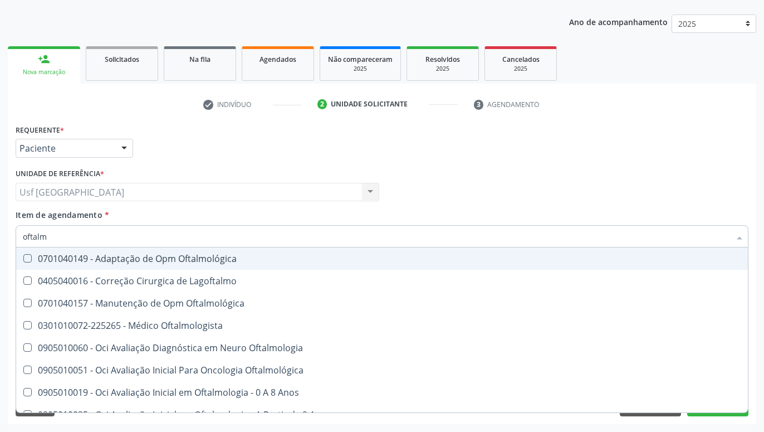
type input "oftalmo"
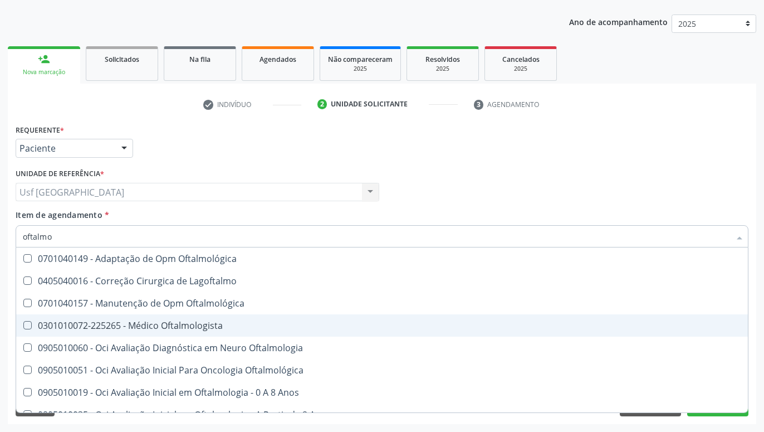
click at [148, 326] on div "0301010072-225265 - Médico Oftalmologista" at bounding box center [382, 325] width 718 height 9
checkbox Oftalmologista "true"
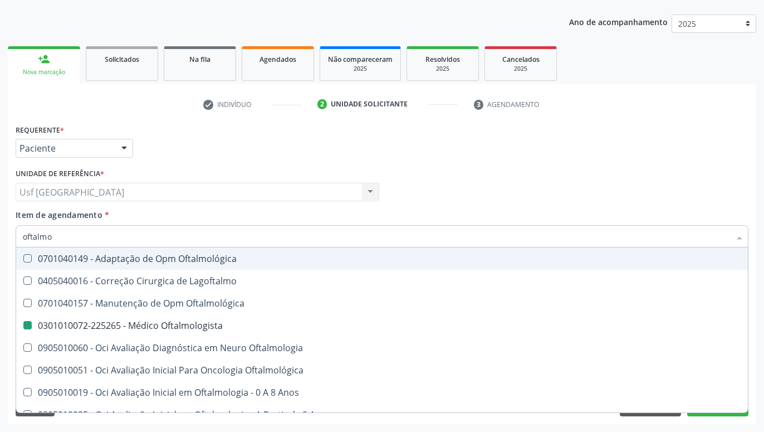
click at [286, 179] on div "Unidade de referência * Usf [GEOGRAPHIC_DATA] Usf [GEOGRAPHIC_DATA] Nenhum resu…" at bounding box center [198, 183] width 364 height 36
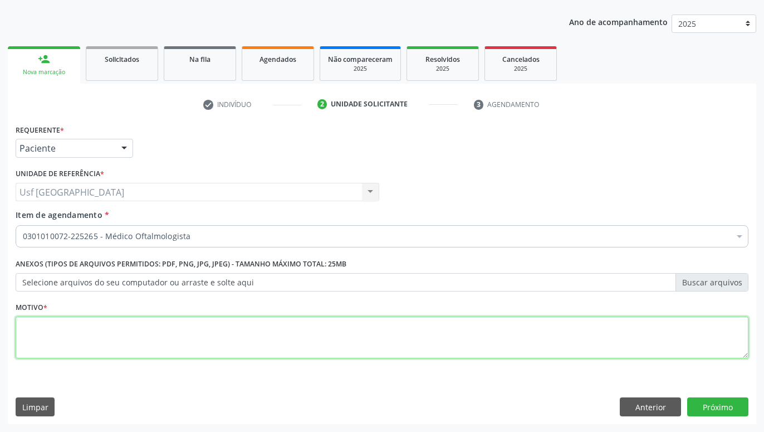
click at [75, 341] on textarea at bounding box center [382, 337] width 733 height 42
type textarea "."
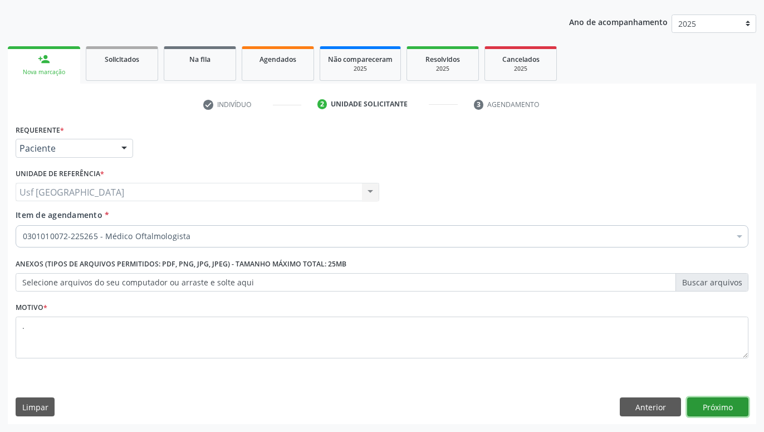
click at [715, 404] on button "Próximo" at bounding box center [717, 406] width 61 height 19
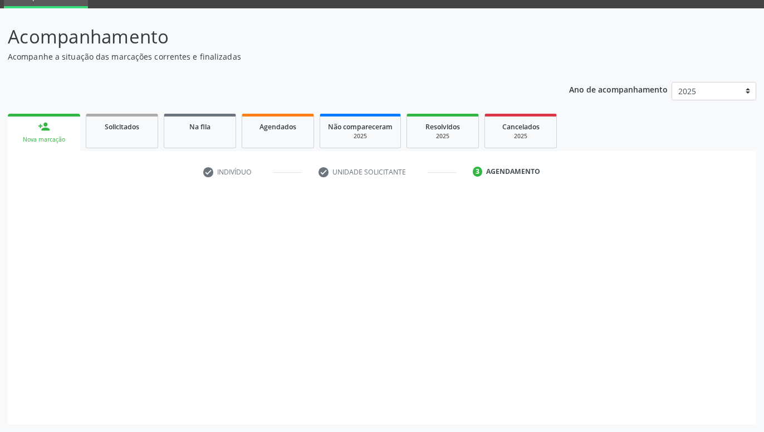
scroll to position [53, 0]
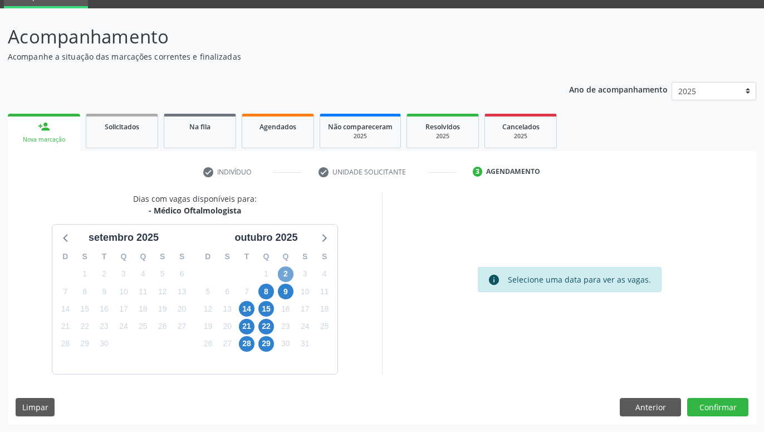
click at [283, 275] on span "2" at bounding box center [286, 274] width 16 height 16
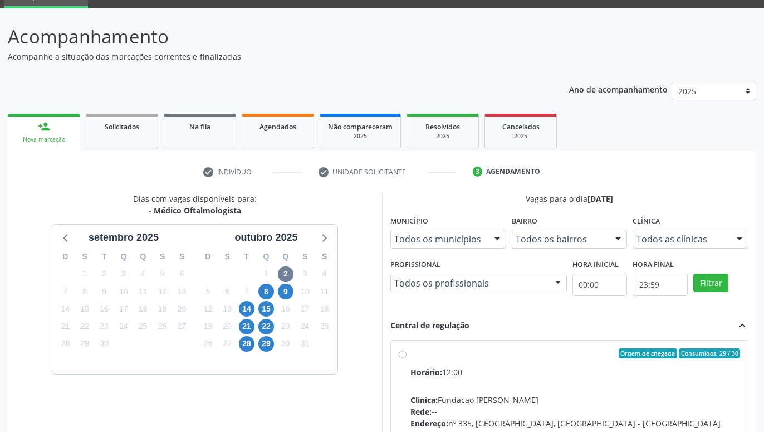
click at [410, 353] on label "Ordem de chegada Consumidos: 29 / 30 Horário: 12:00 Clínica: Fundacao [PERSON_N…" at bounding box center [575, 433] width 330 height 171
click at [399, 353] on input "Ordem de chegada Consumidos: 29 / 30 Horário: 12:00 Clínica: Fundacao [PERSON_N…" at bounding box center [403, 353] width 8 height 10
radio input "true"
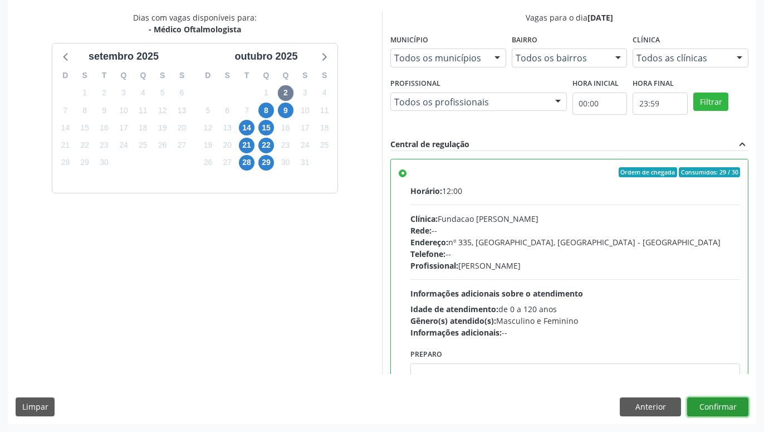
click at [713, 413] on button "Confirmar" at bounding box center [717, 406] width 61 height 19
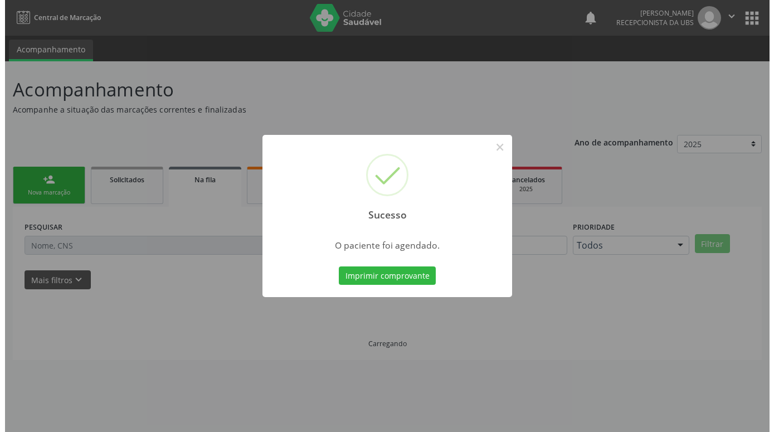
scroll to position [0, 0]
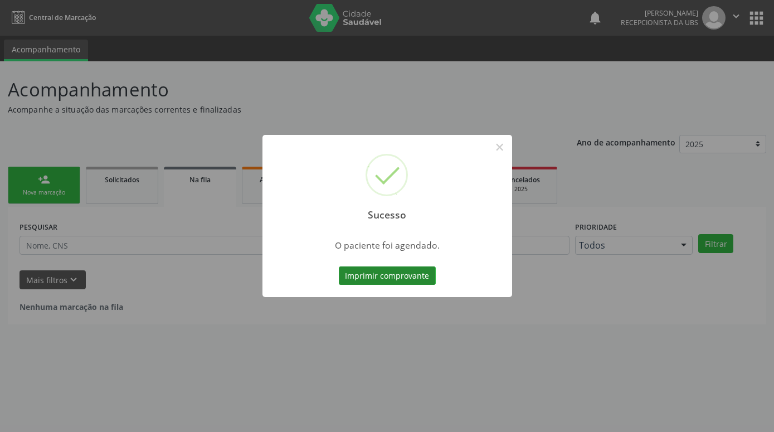
click at [397, 275] on button "Imprimir comprovante" at bounding box center [387, 275] width 97 height 19
